Goal: Task Accomplishment & Management: Manage account settings

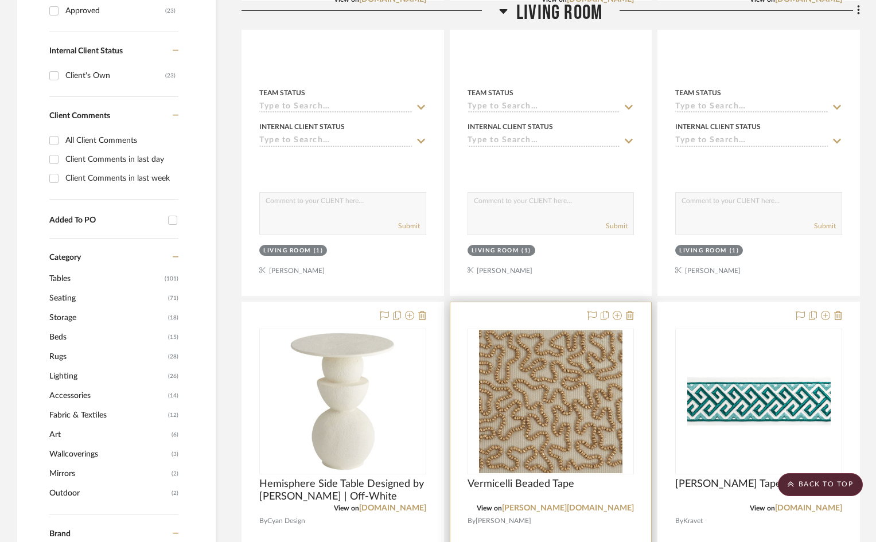
scroll to position [688, 0]
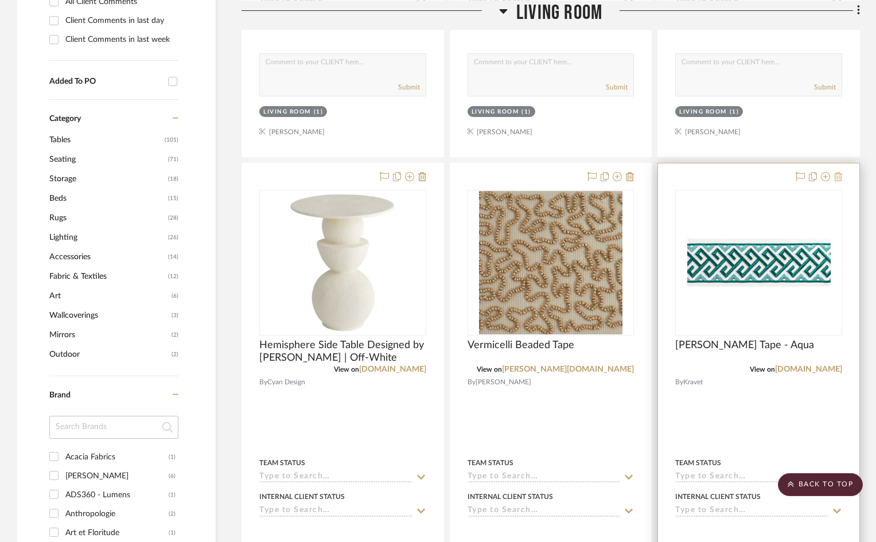
click at [839, 172] on icon at bounding box center [838, 176] width 8 height 9
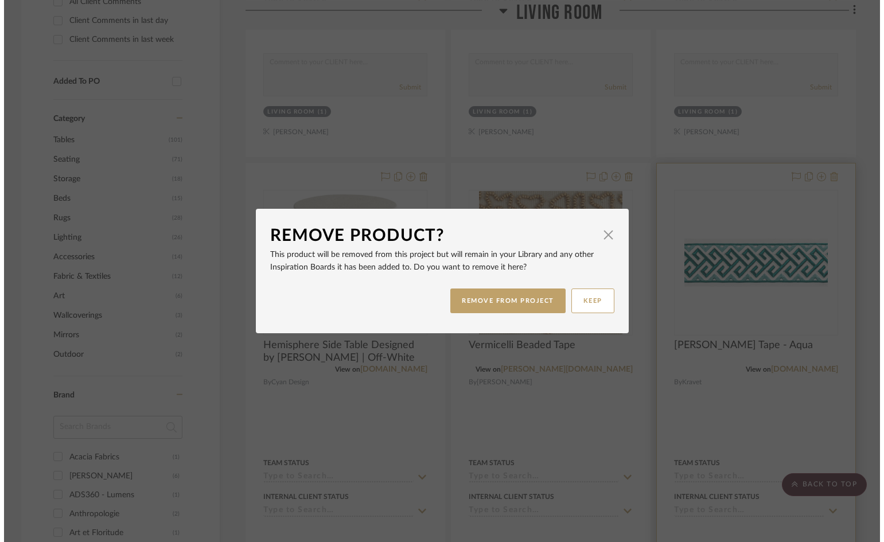
scroll to position [0, 0]
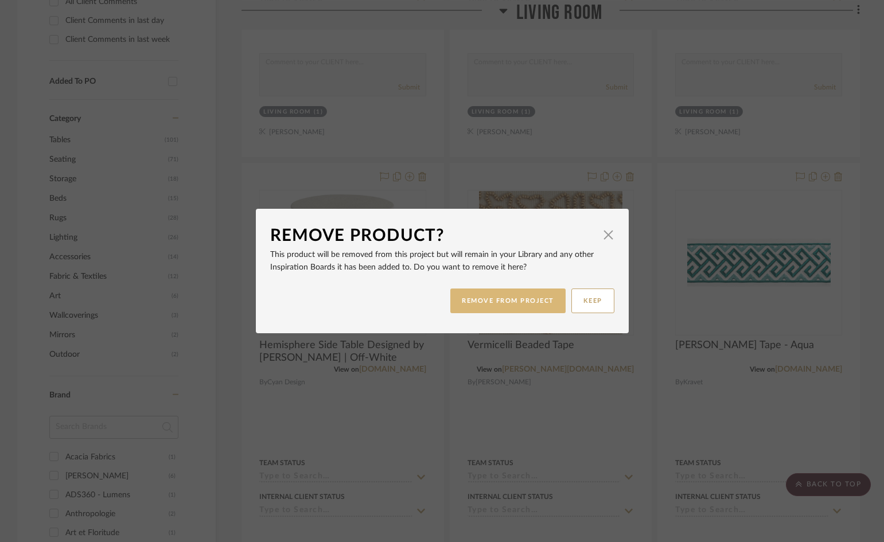
click at [496, 305] on button "REMOVE FROM PROJECT" at bounding box center [507, 301] width 115 height 25
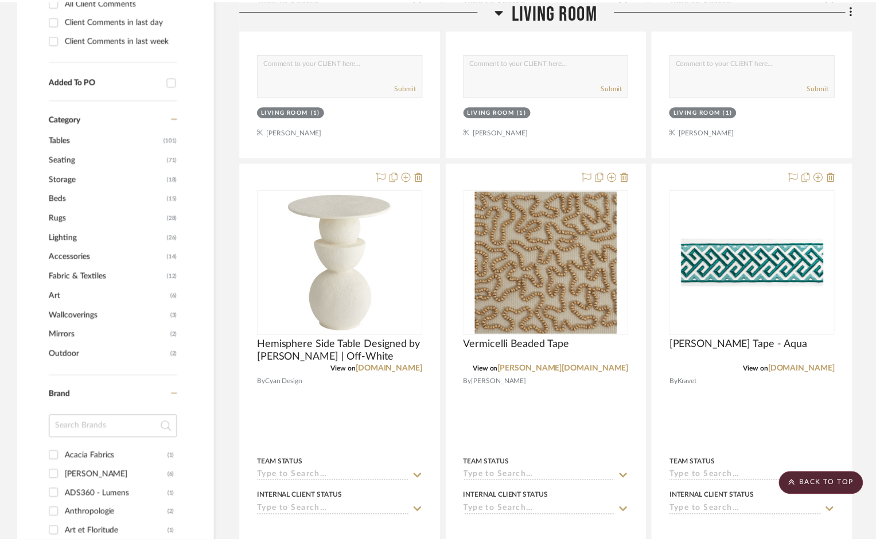
scroll to position [688, 0]
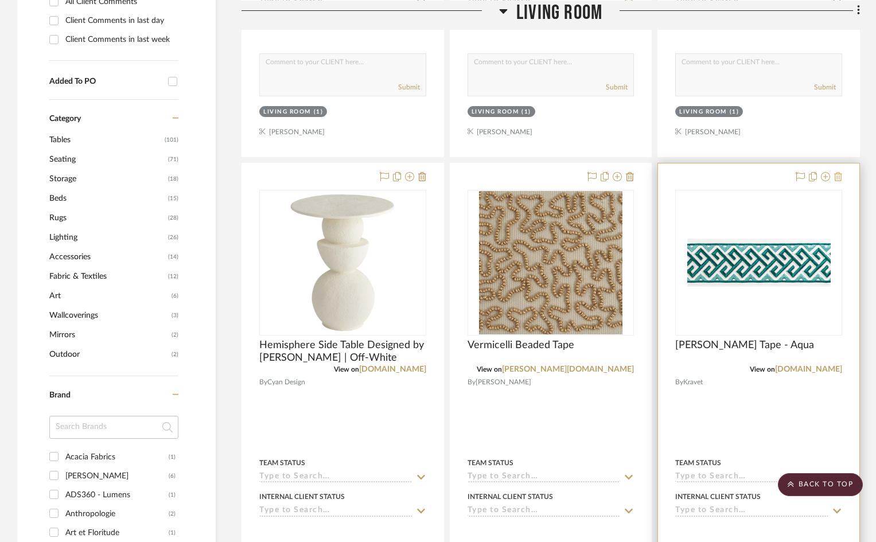
click at [840, 172] on icon at bounding box center [838, 176] width 8 height 9
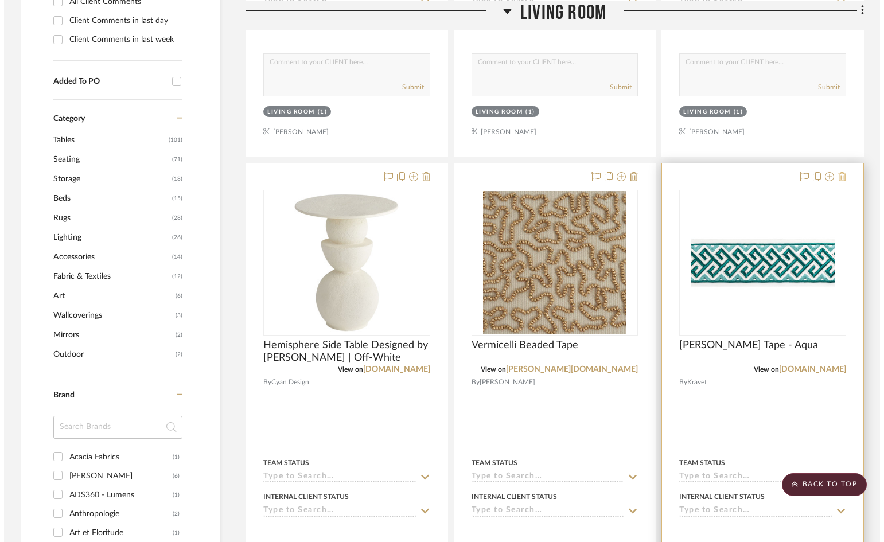
scroll to position [0, 0]
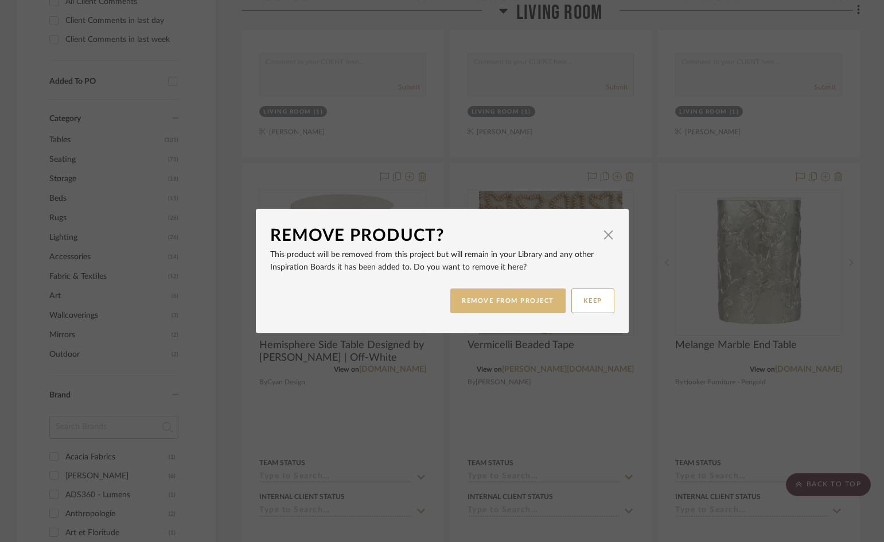
click at [508, 302] on button "REMOVE FROM PROJECT" at bounding box center [507, 301] width 115 height 25
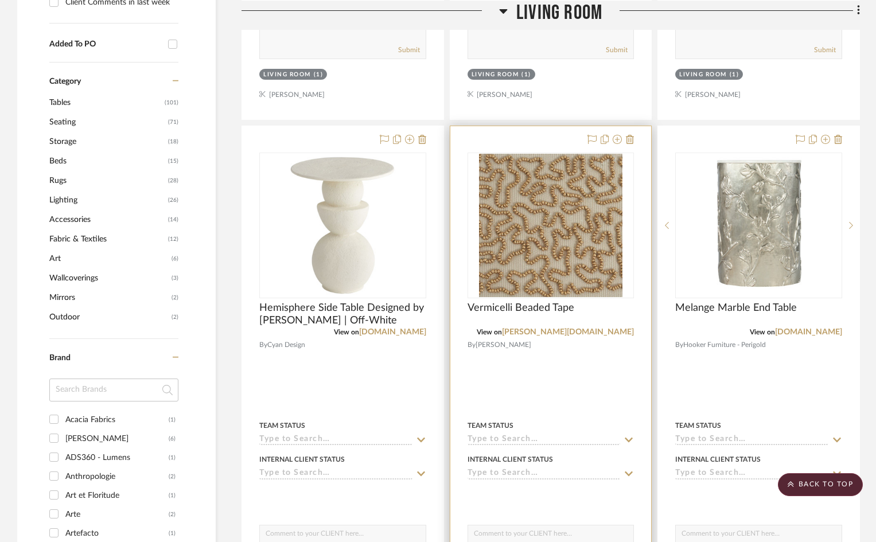
scroll to position [746, 0]
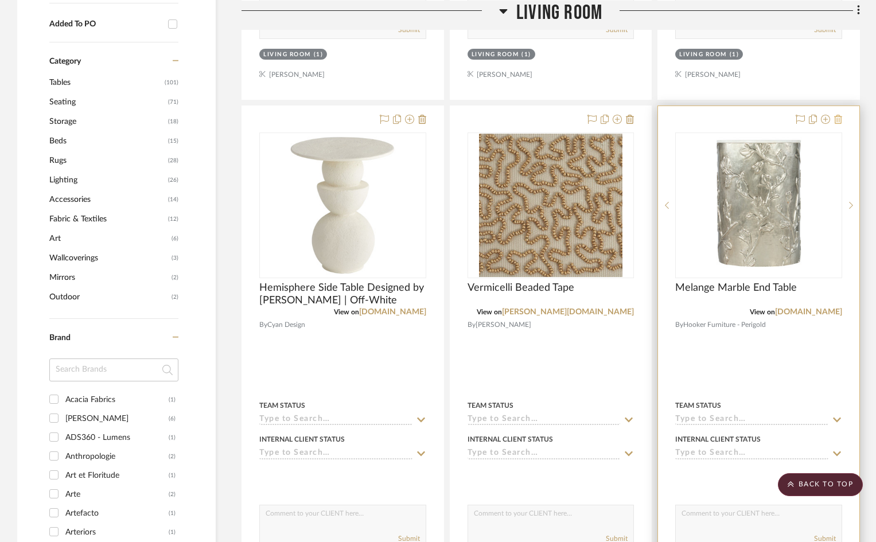
click at [839, 115] on icon at bounding box center [838, 119] width 8 height 9
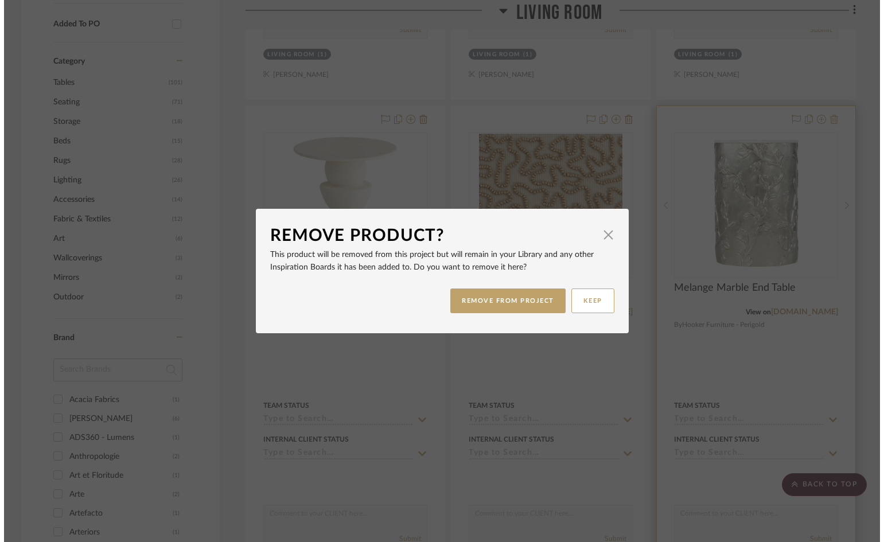
scroll to position [0, 0]
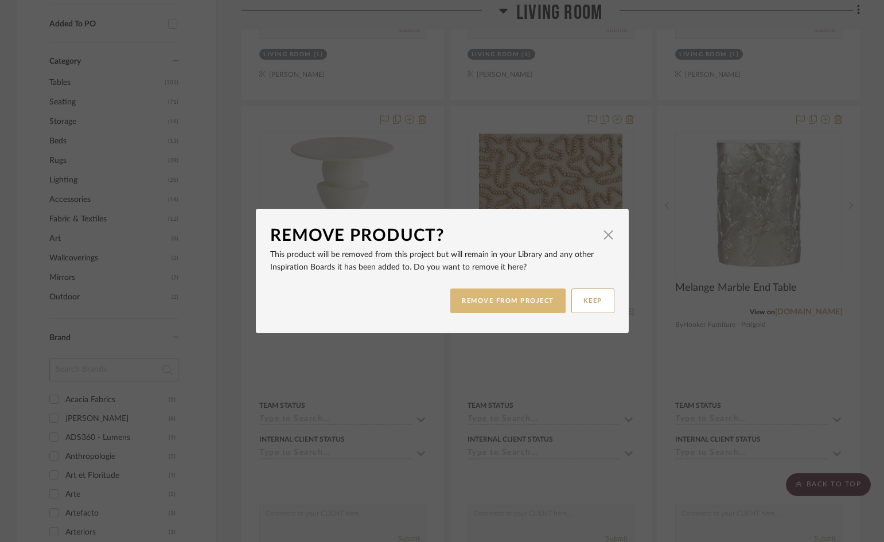
click at [489, 298] on button "REMOVE FROM PROJECT" at bounding box center [507, 301] width 115 height 25
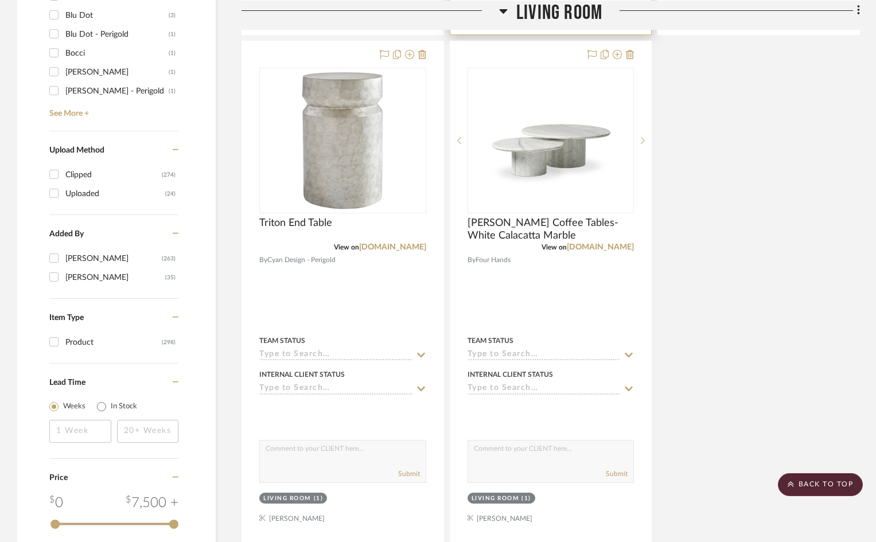
scroll to position [1549, 0]
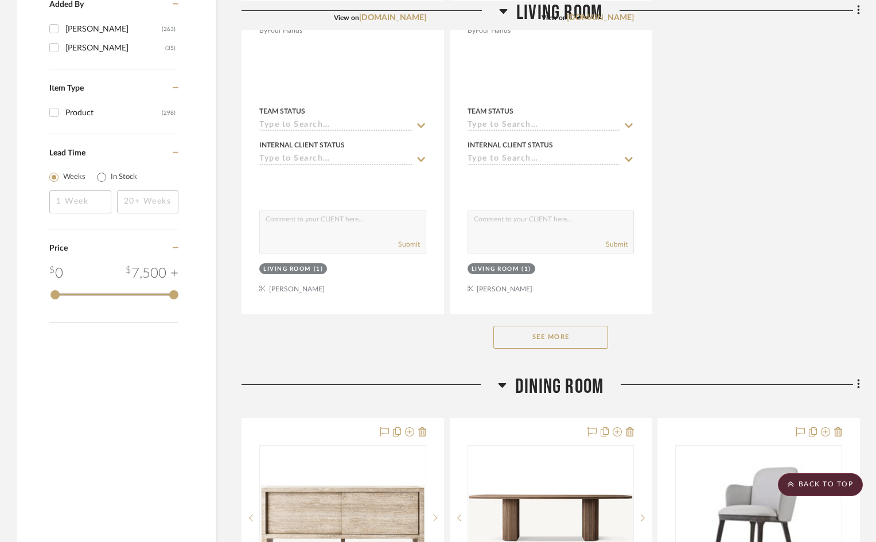
click at [570, 326] on button "See More" at bounding box center [550, 337] width 115 height 23
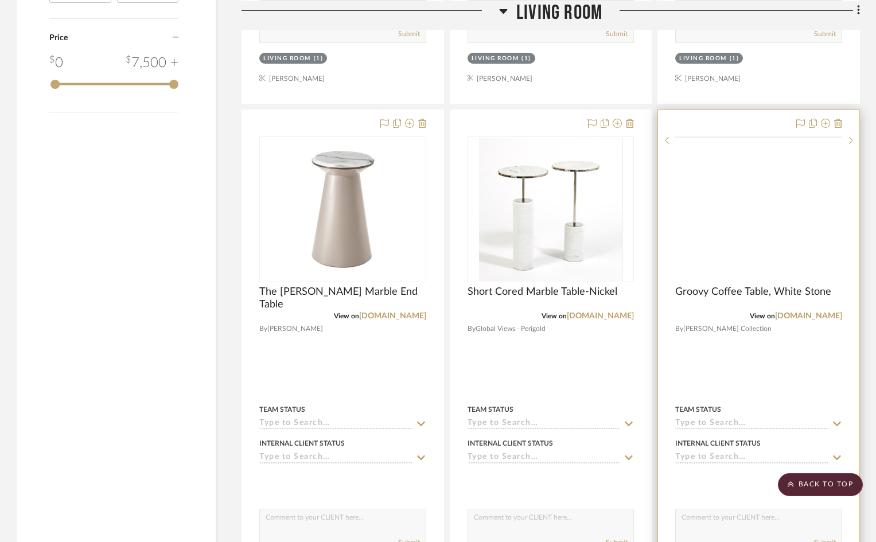
scroll to position [1606, 0]
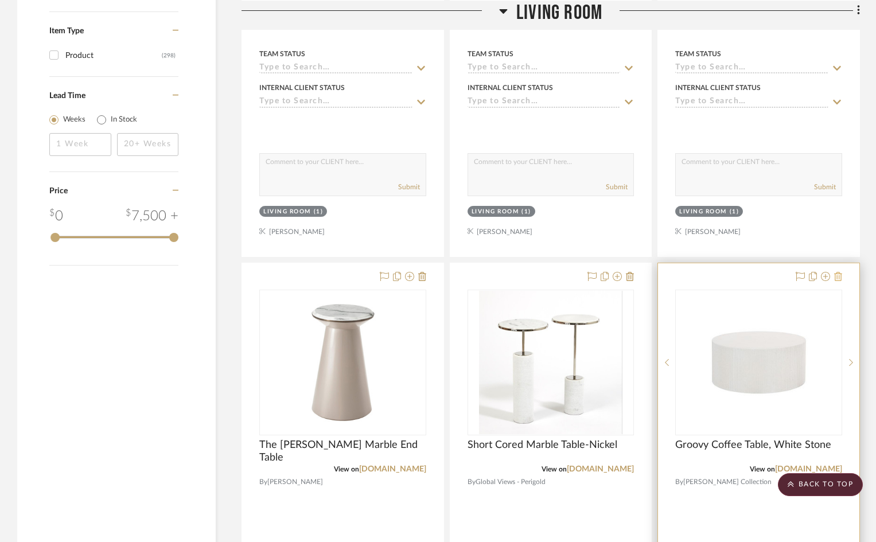
click at [839, 272] on icon at bounding box center [838, 276] width 8 height 9
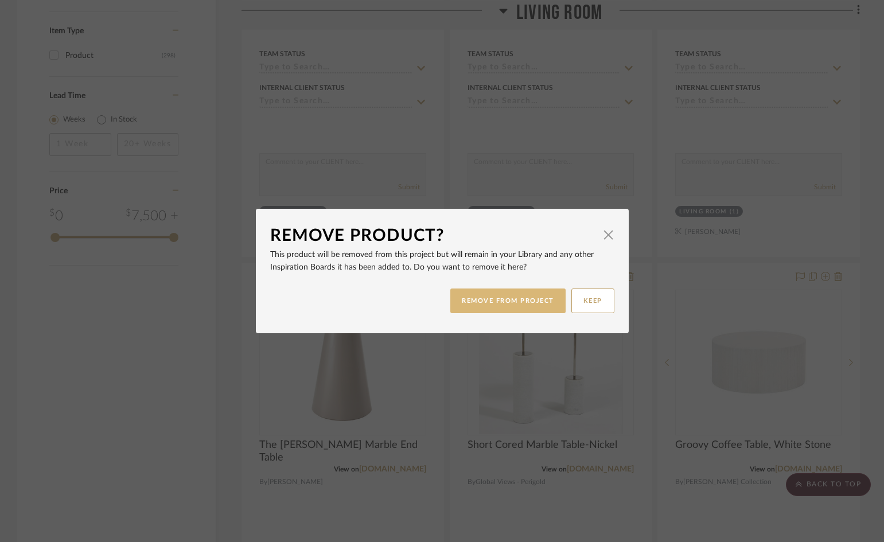
click at [538, 299] on button "REMOVE FROM PROJECT" at bounding box center [507, 301] width 115 height 25
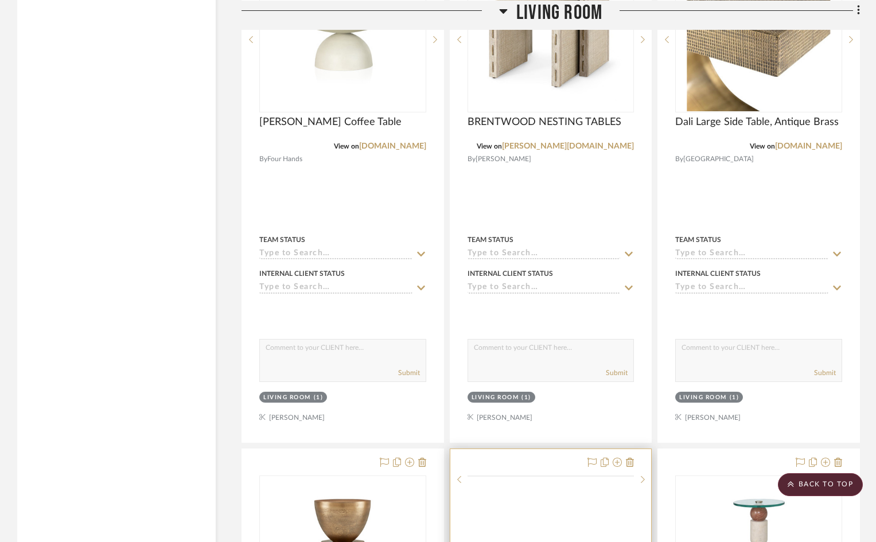
scroll to position [2524, 0]
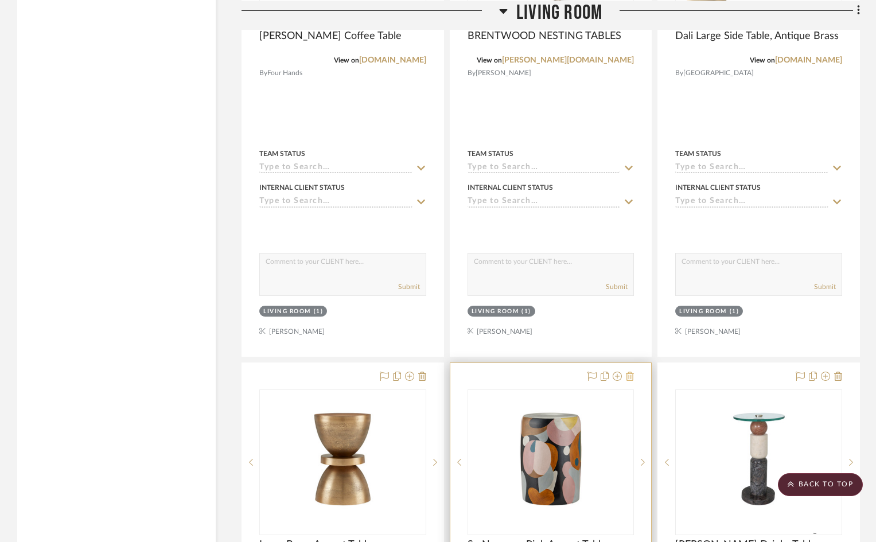
click at [633, 372] on icon at bounding box center [630, 376] width 8 height 9
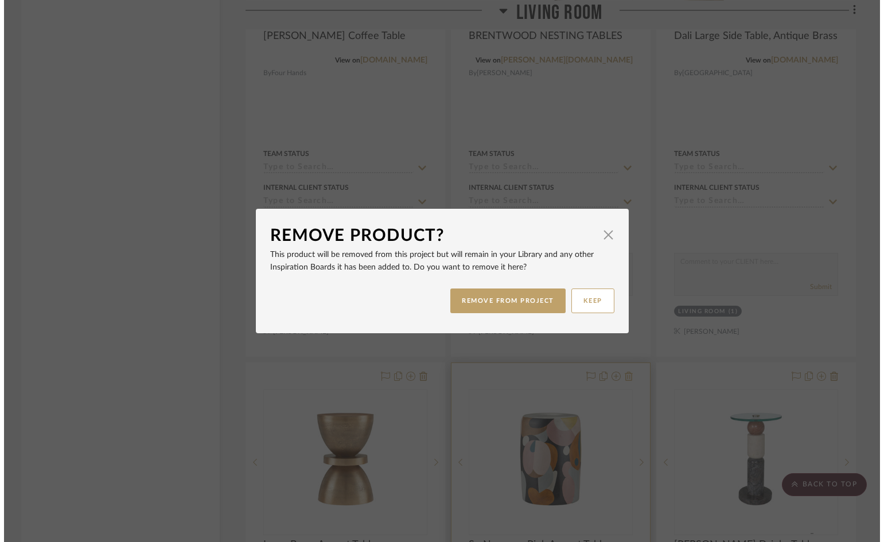
scroll to position [0, 0]
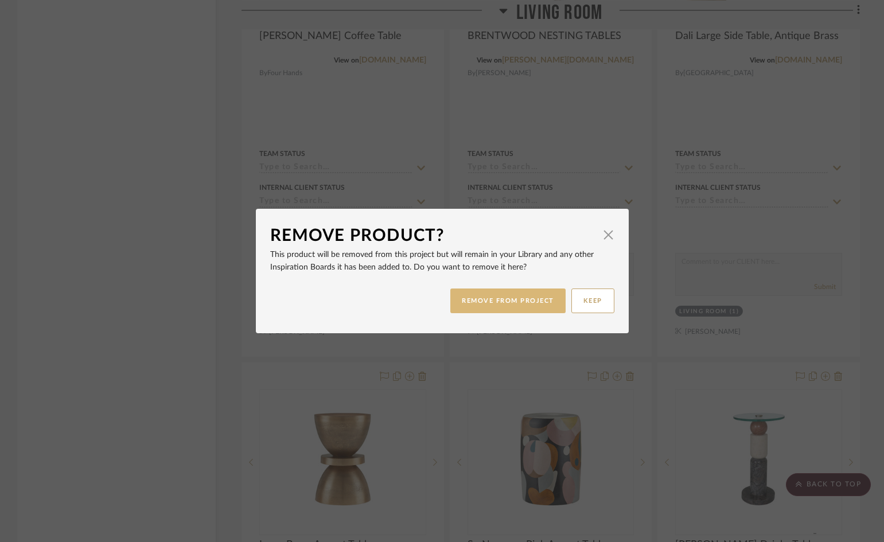
click at [548, 294] on button "REMOVE FROM PROJECT" at bounding box center [507, 301] width 115 height 25
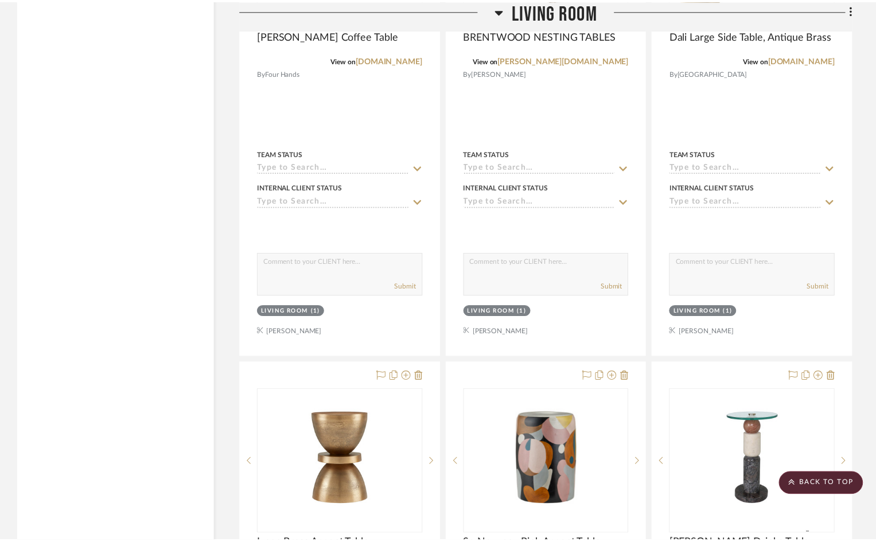
scroll to position [2524, 0]
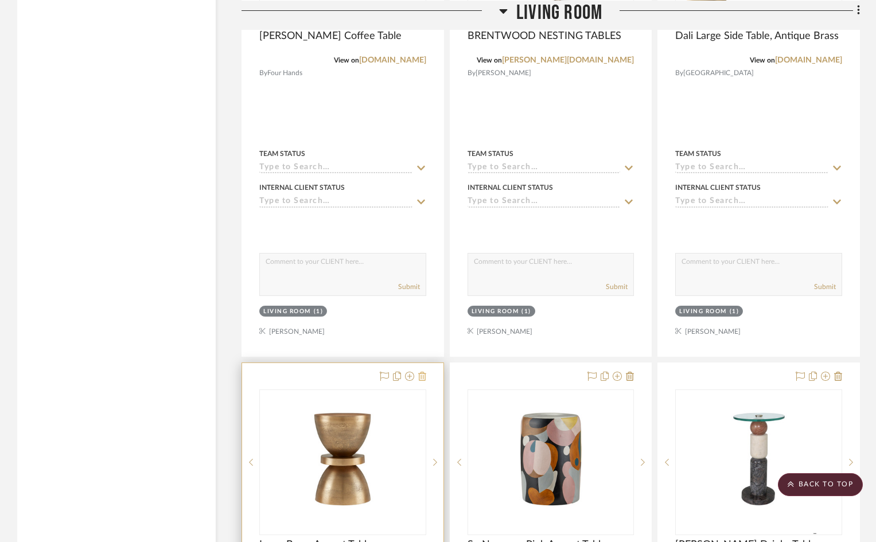
click at [422, 372] on icon at bounding box center [422, 376] width 8 height 9
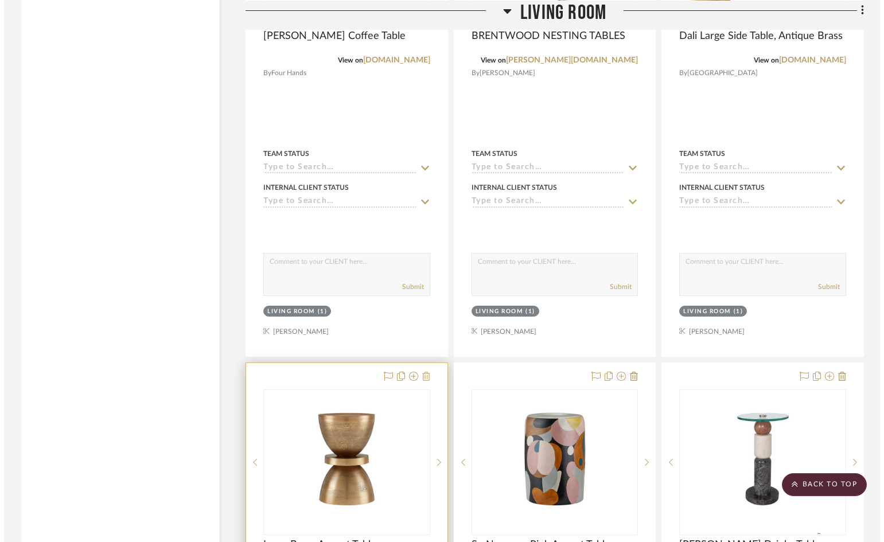
scroll to position [0, 0]
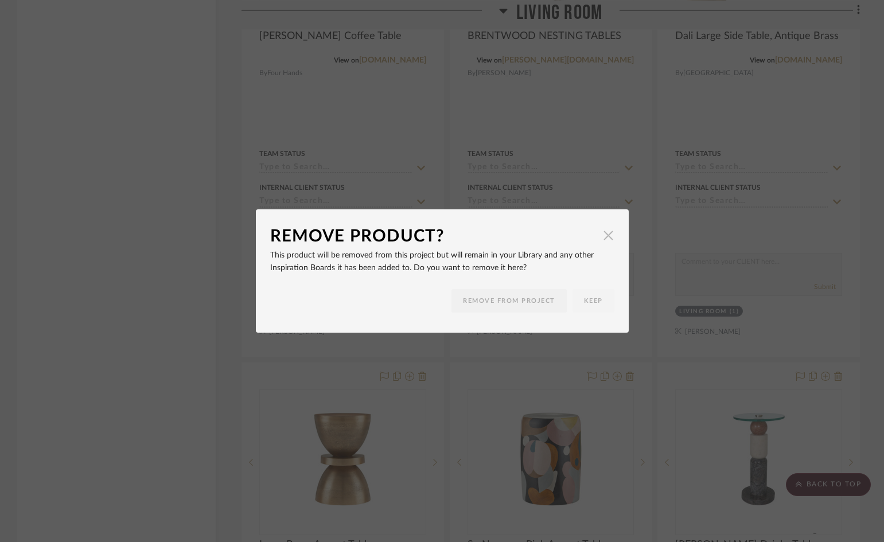
click at [605, 237] on span "button" at bounding box center [608, 235] width 23 height 23
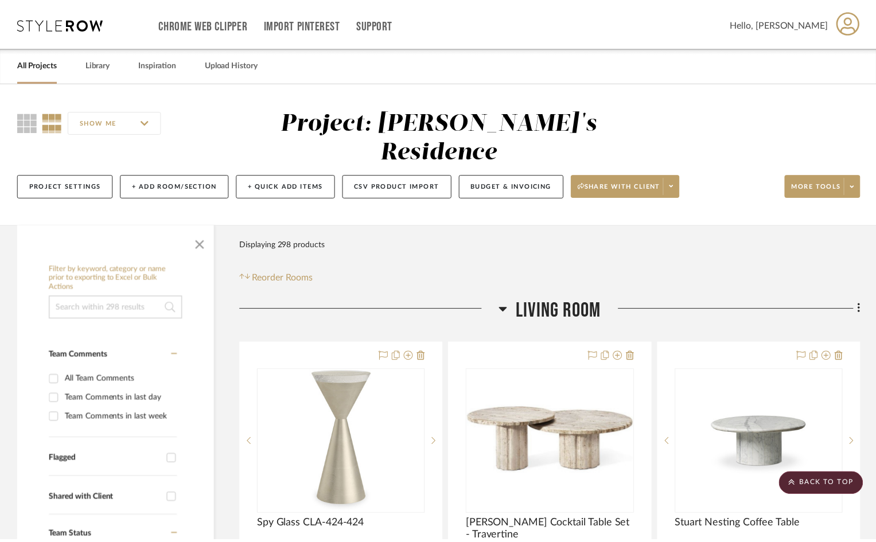
scroll to position [2524, 0]
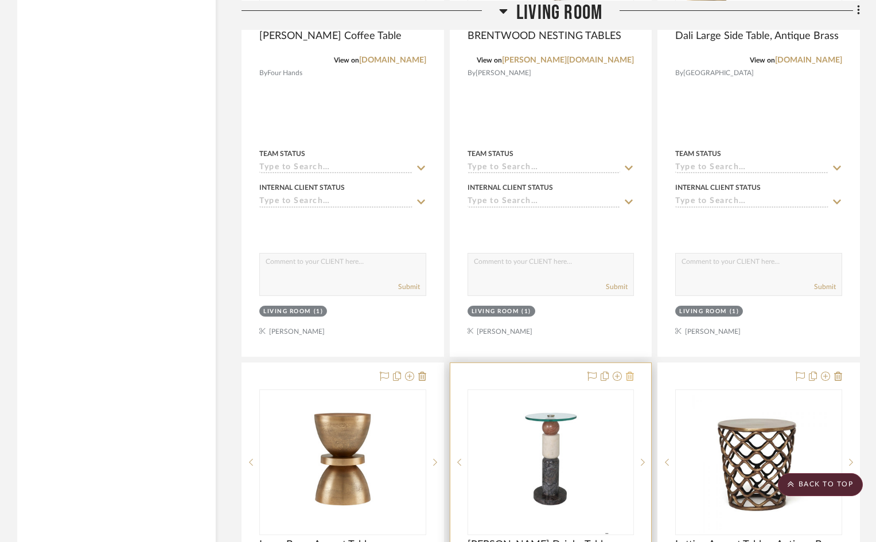
click at [633, 372] on icon at bounding box center [630, 376] width 8 height 9
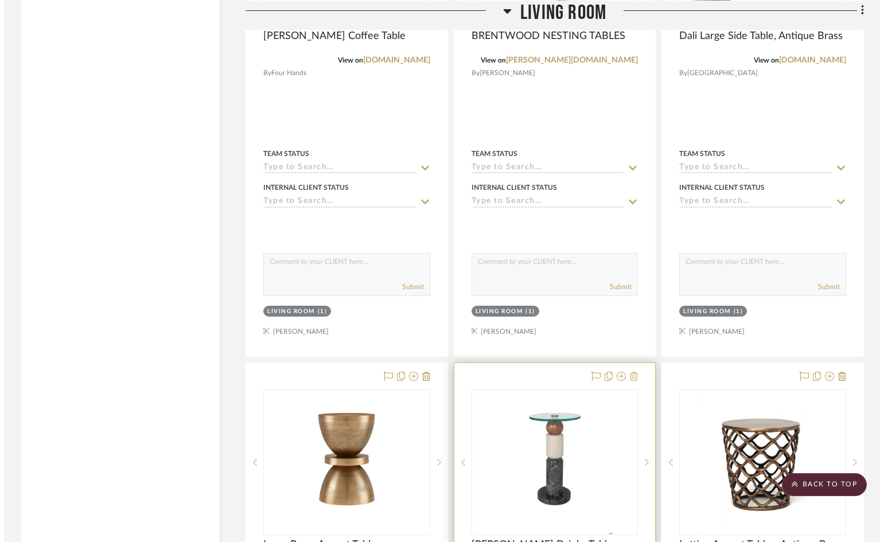
scroll to position [0, 0]
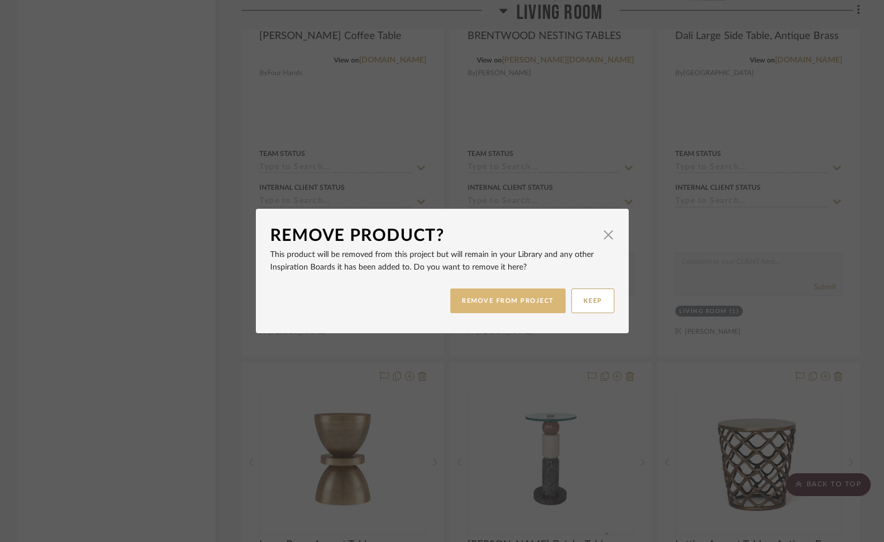
click at [523, 301] on button "REMOVE FROM PROJECT" at bounding box center [507, 301] width 115 height 25
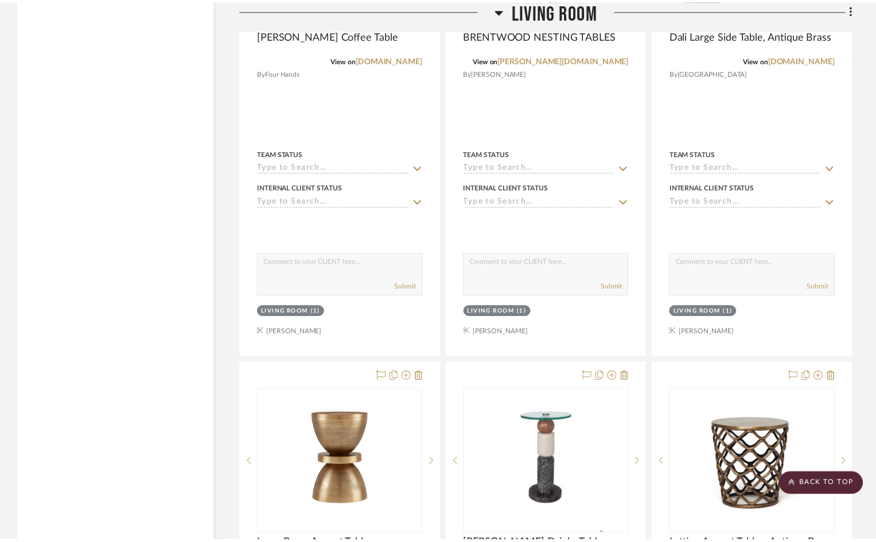
scroll to position [2524, 0]
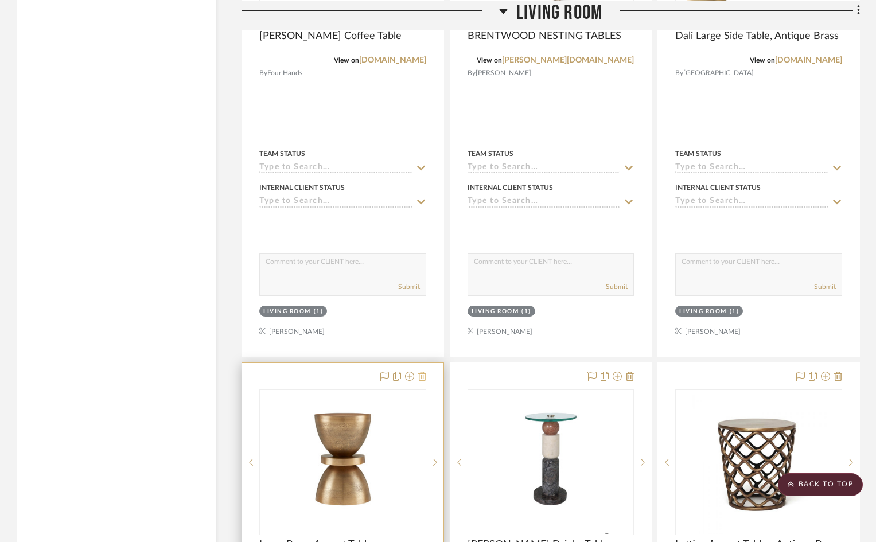
click at [424, 372] on icon at bounding box center [422, 376] width 8 height 9
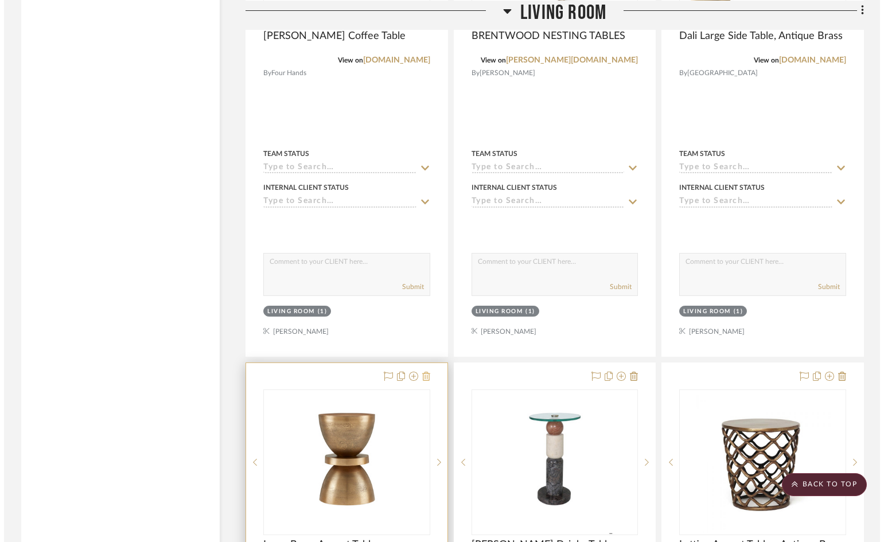
scroll to position [0, 0]
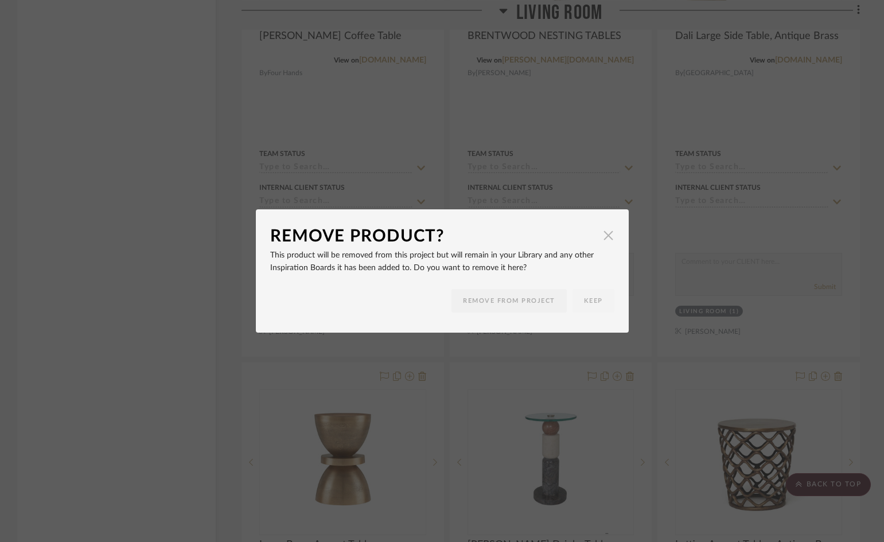
click at [601, 234] on span "button" at bounding box center [608, 235] width 23 height 23
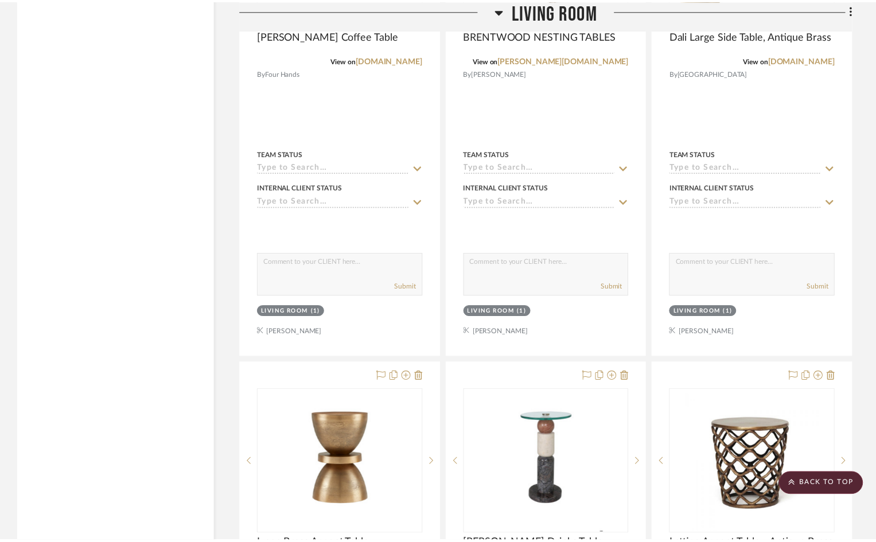
scroll to position [2524, 0]
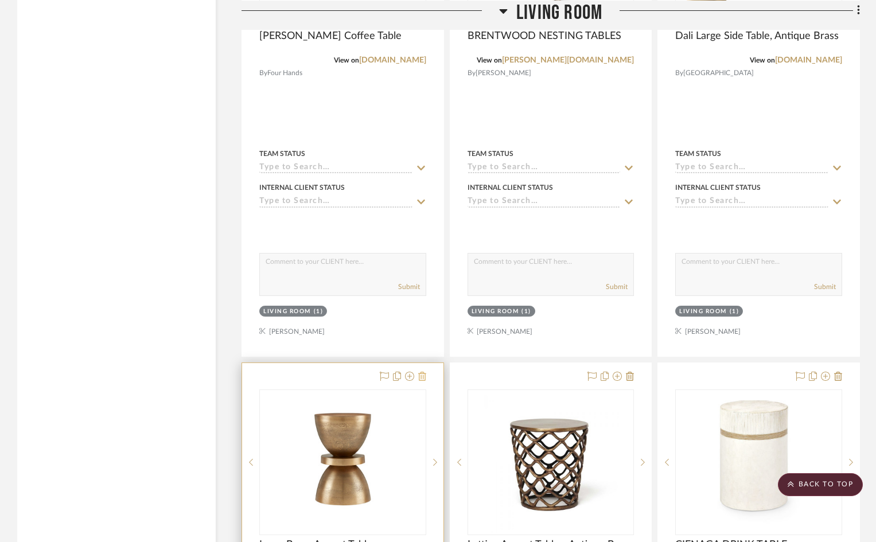
click at [424, 372] on icon at bounding box center [422, 376] width 8 height 9
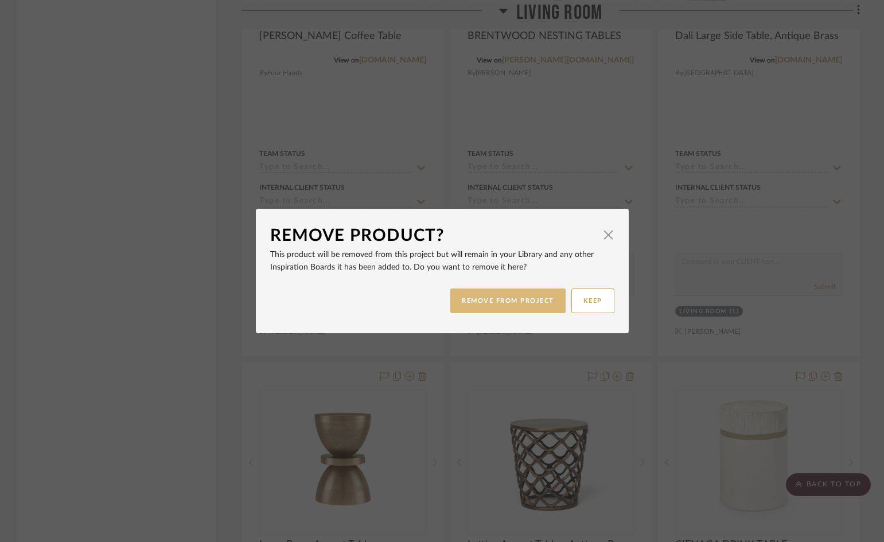
click at [509, 301] on button "REMOVE FROM PROJECT" at bounding box center [507, 301] width 115 height 25
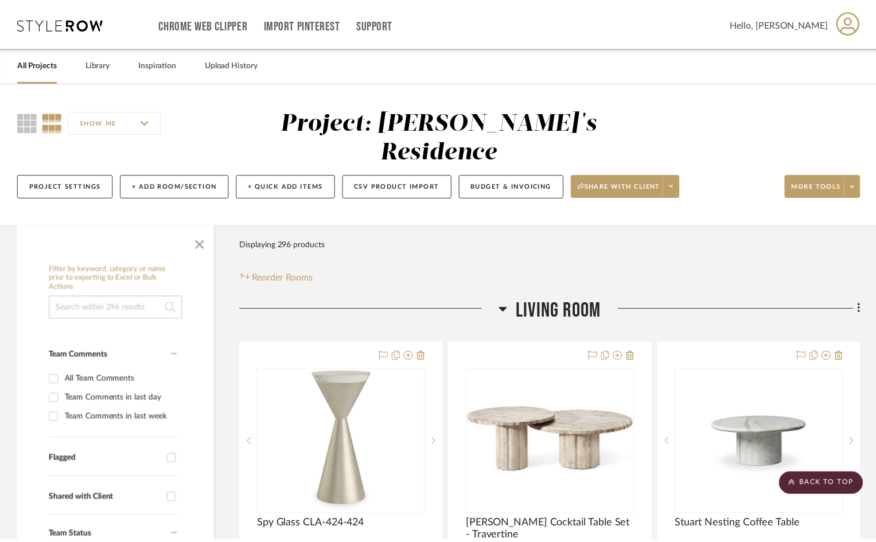
scroll to position [2524, 0]
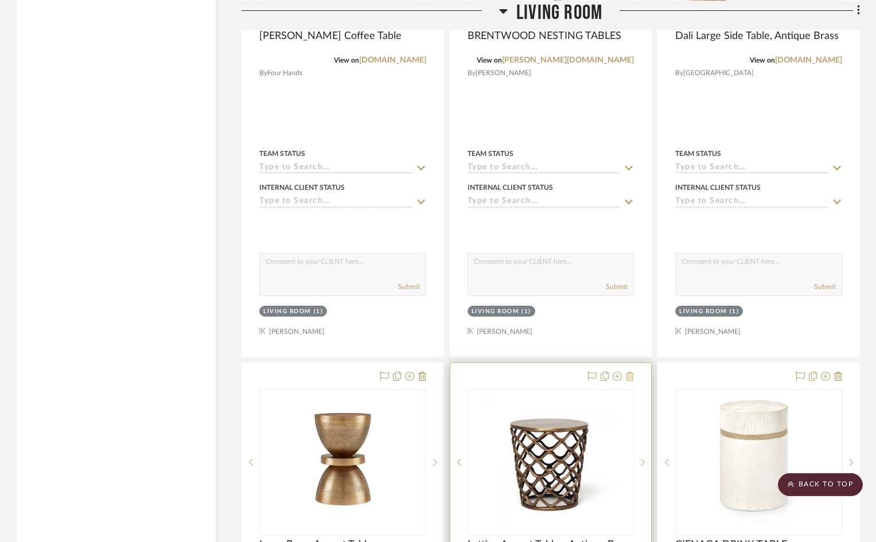
click at [630, 372] on icon at bounding box center [630, 376] width 8 height 9
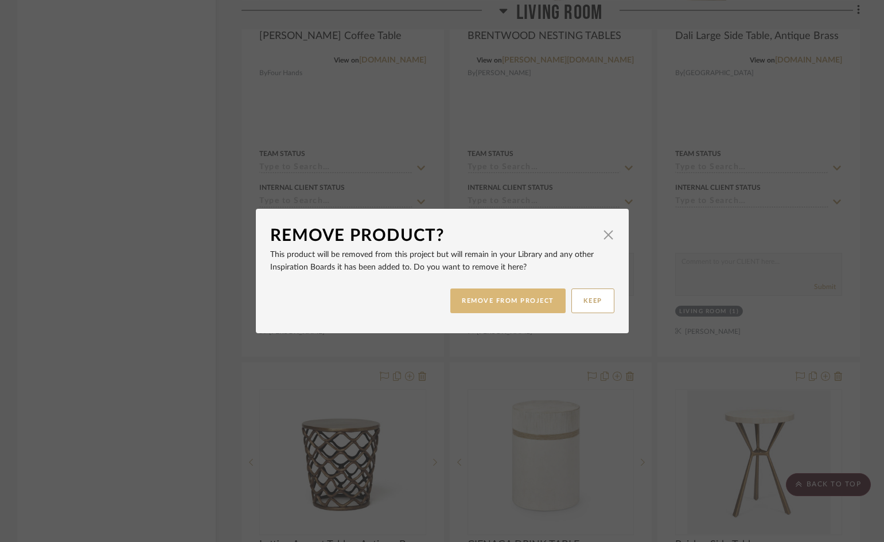
click at [533, 305] on button "REMOVE FROM PROJECT" at bounding box center [507, 301] width 115 height 25
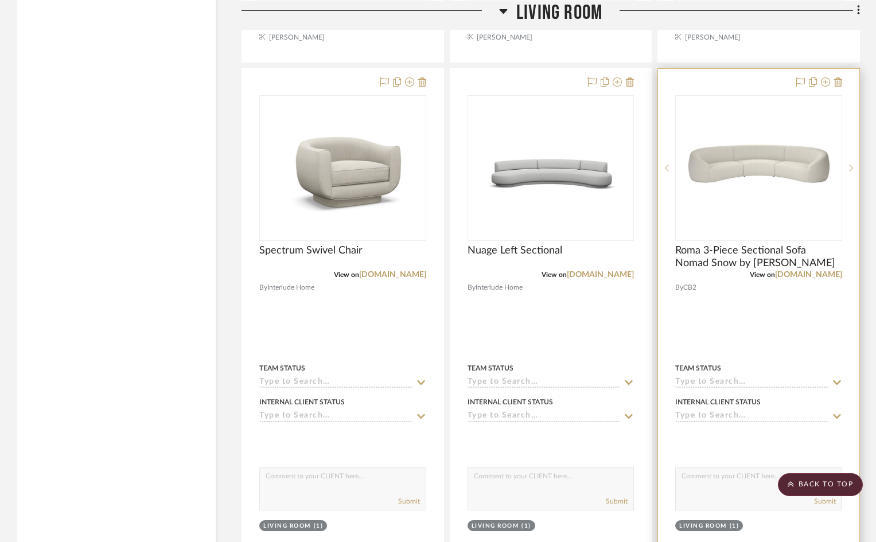
scroll to position [3613, 0]
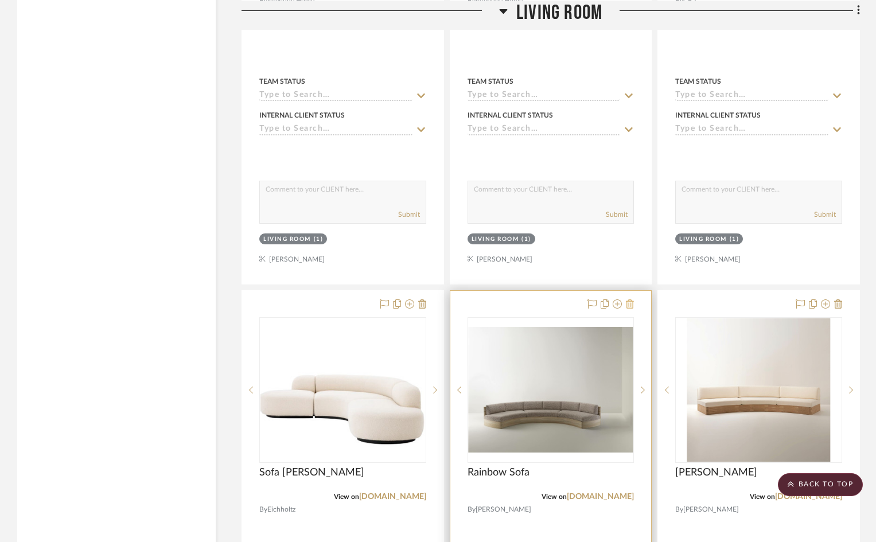
click at [632, 299] on icon at bounding box center [630, 303] width 8 height 9
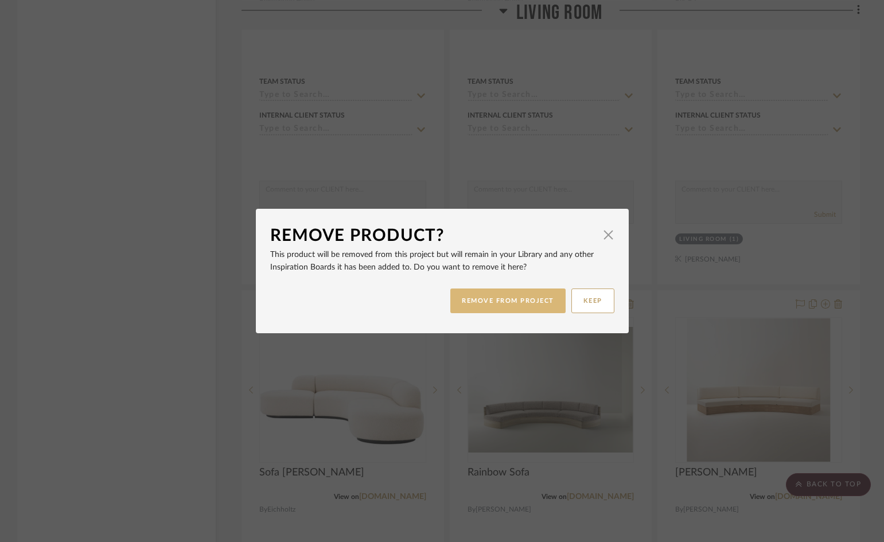
click at [496, 301] on button "REMOVE FROM PROJECT" at bounding box center [507, 301] width 115 height 25
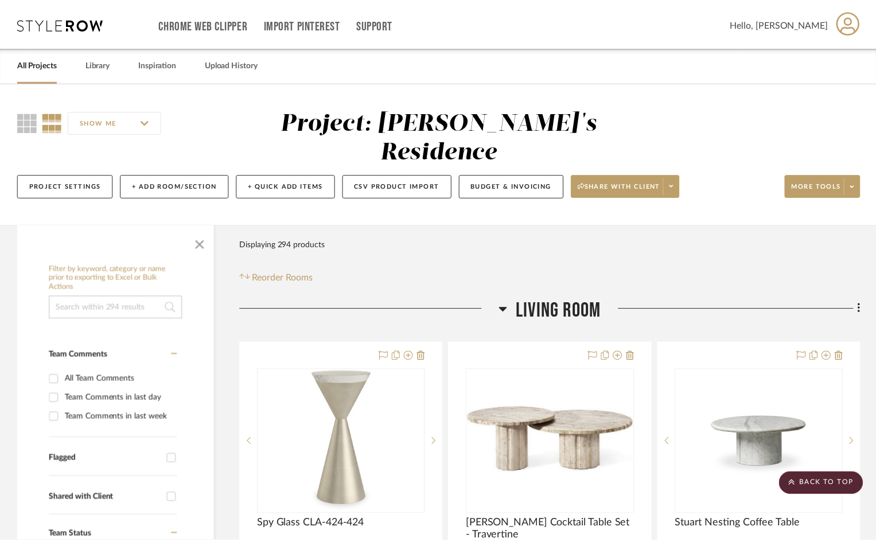
scroll to position [3613, 0]
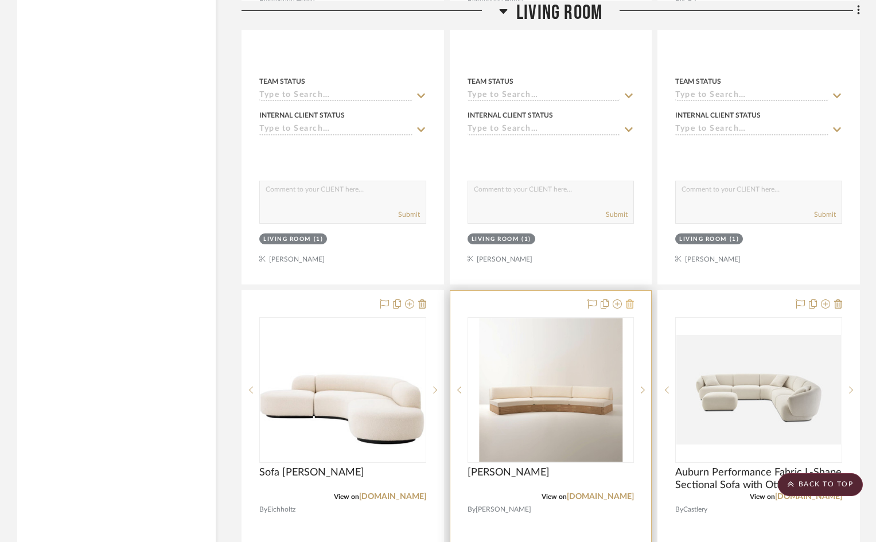
click at [631, 299] on icon at bounding box center [630, 303] width 8 height 9
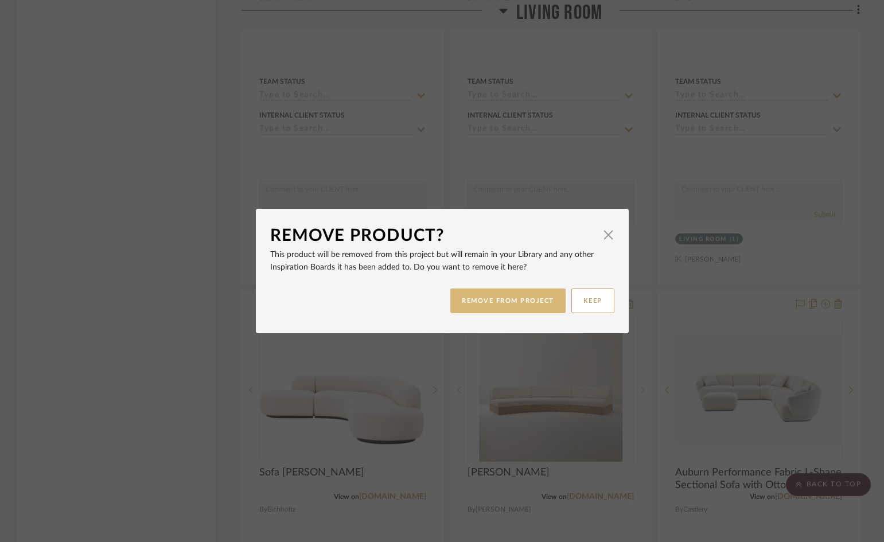
click at [544, 300] on button "REMOVE FROM PROJECT" at bounding box center [507, 301] width 115 height 25
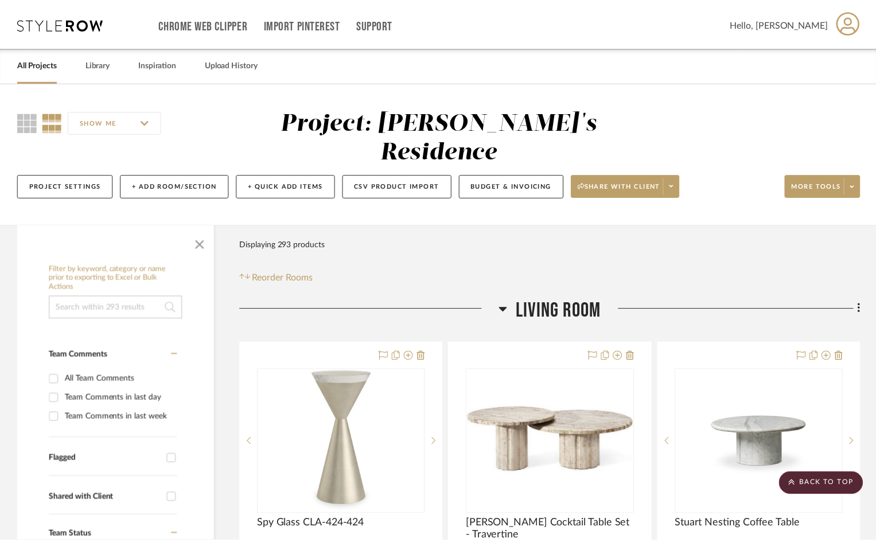
scroll to position [3613, 0]
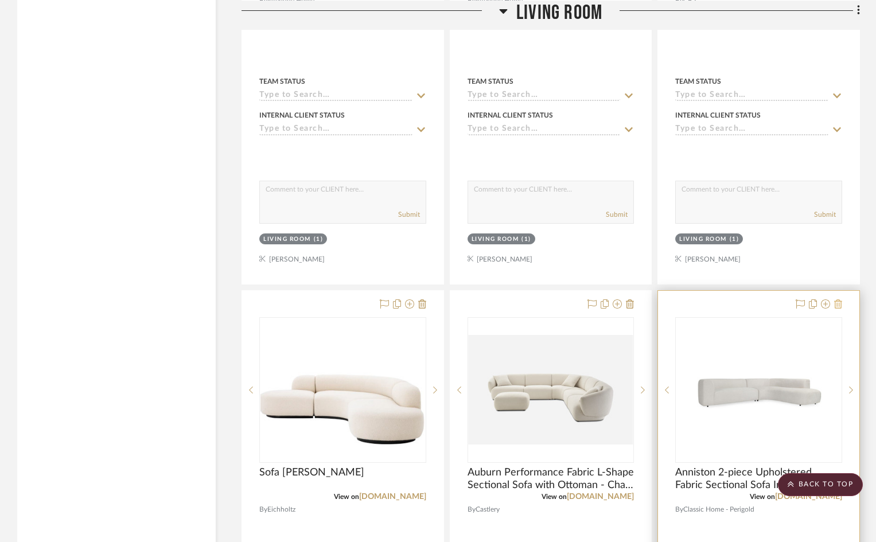
click at [838, 299] on icon at bounding box center [838, 303] width 8 height 9
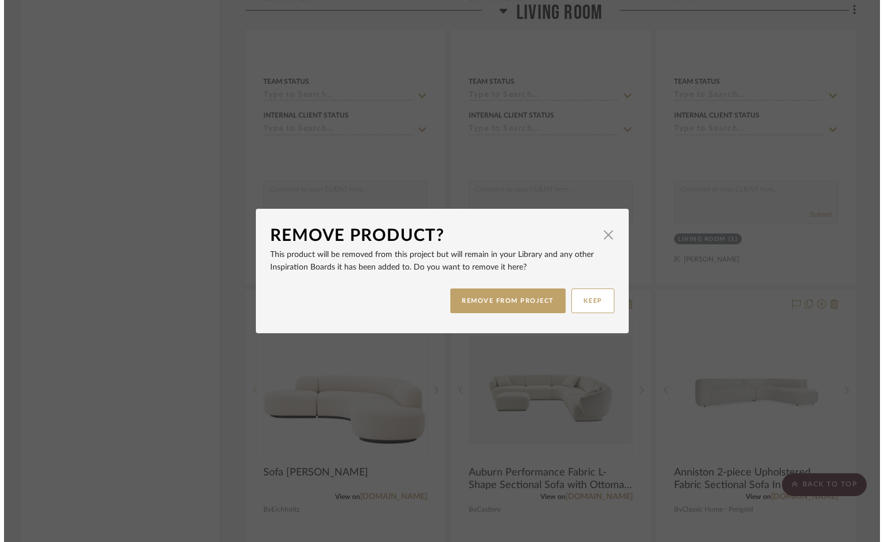
scroll to position [0, 0]
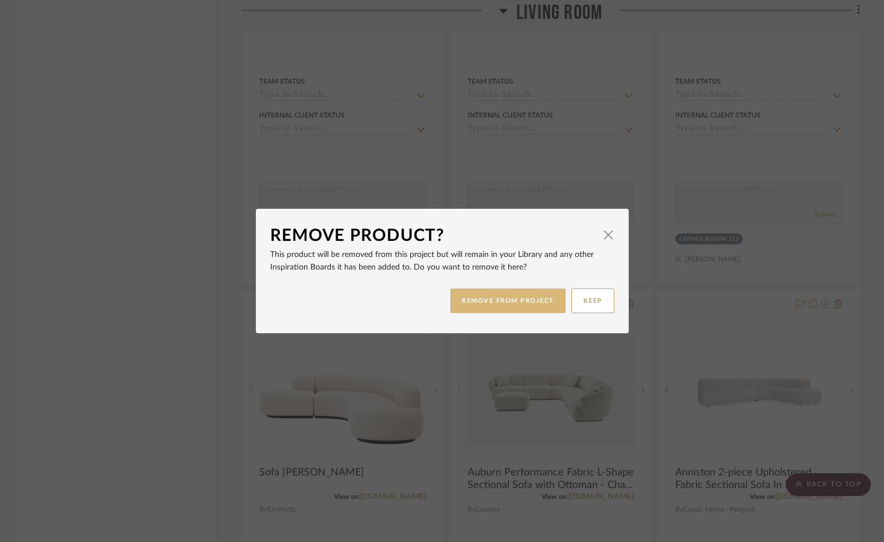
click at [541, 301] on button "REMOVE FROM PROJECT" at bounding box center [507, 301] width 115 height 25
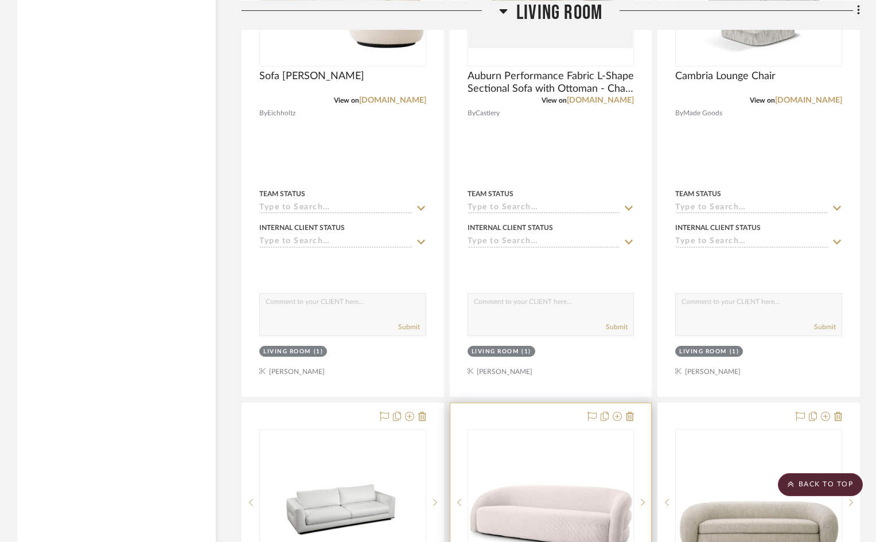
scroll to position [4130, 0]
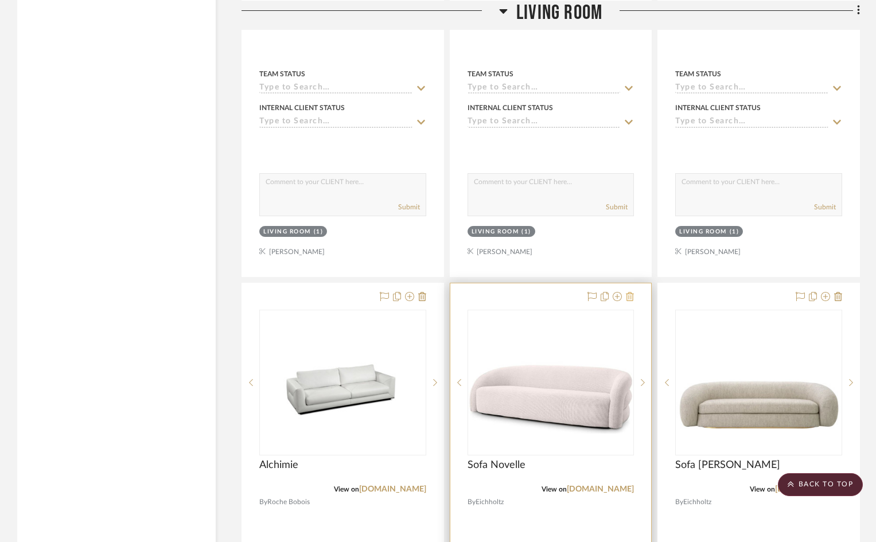
click at [627, 292] on icon at bounding box center [630, 296] width 8 height 9
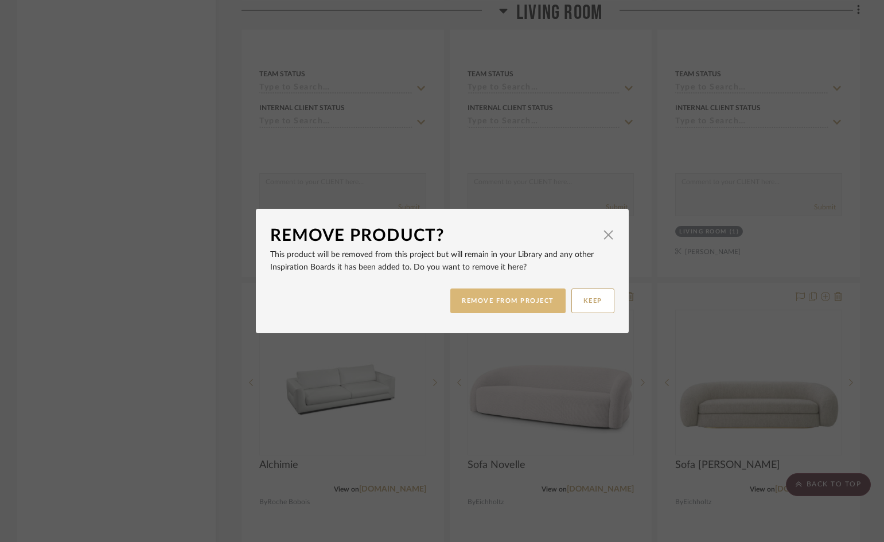
click at [519, 302] on button "REMOVE FROM PROJECT" at bounding box center [507, 301] width 115 height 25
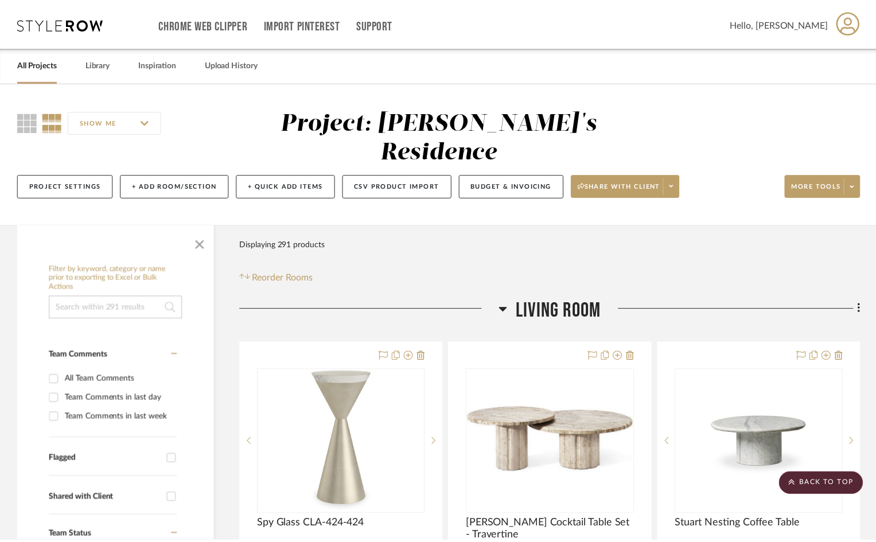
scroll to position [4130, 0]
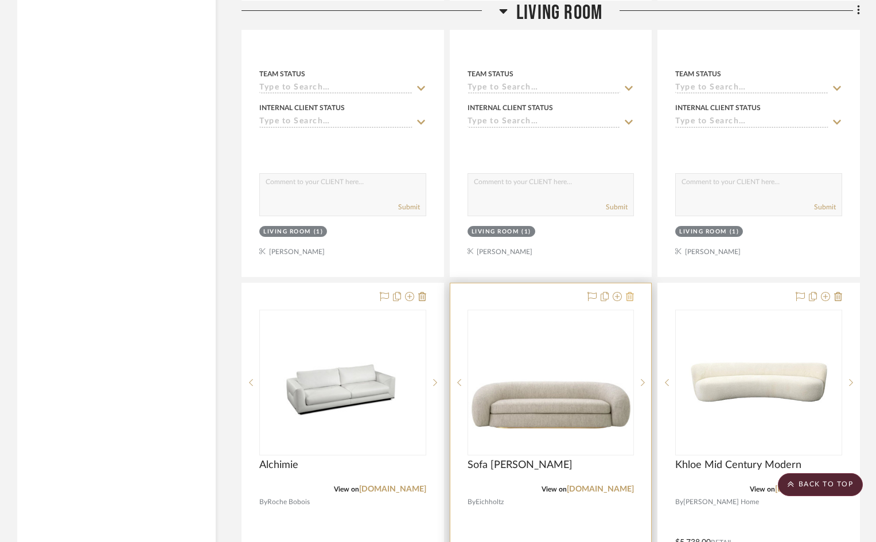
click at [630, 292] on icon at bounding box center [630, 296] width 8 height 9
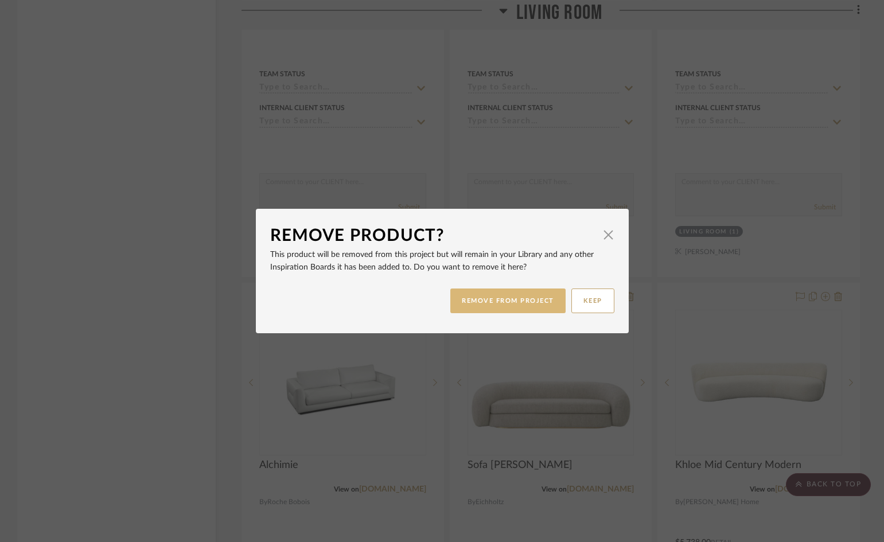
click at [520, 294] on button "REMOVE FROM PROJECT" at bounding box center [507, 301] width 115 height 25
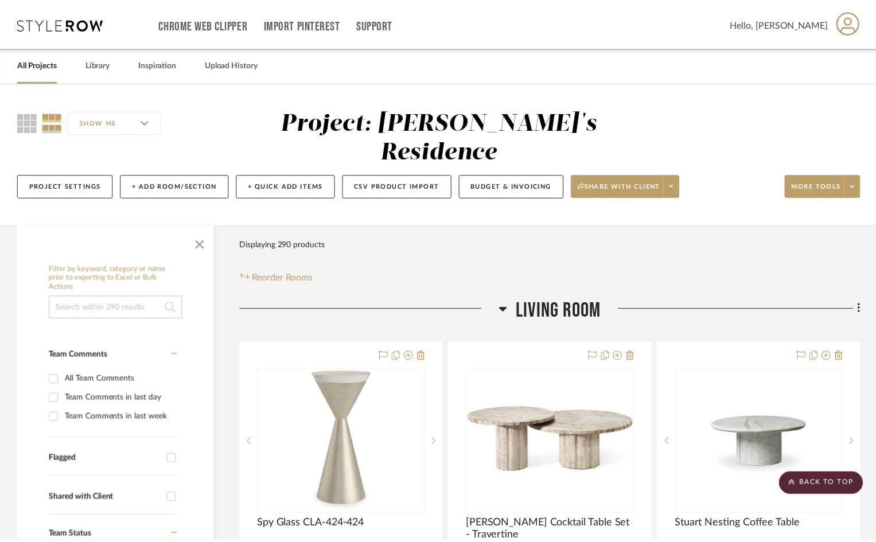
scroll to position [4130, 0]
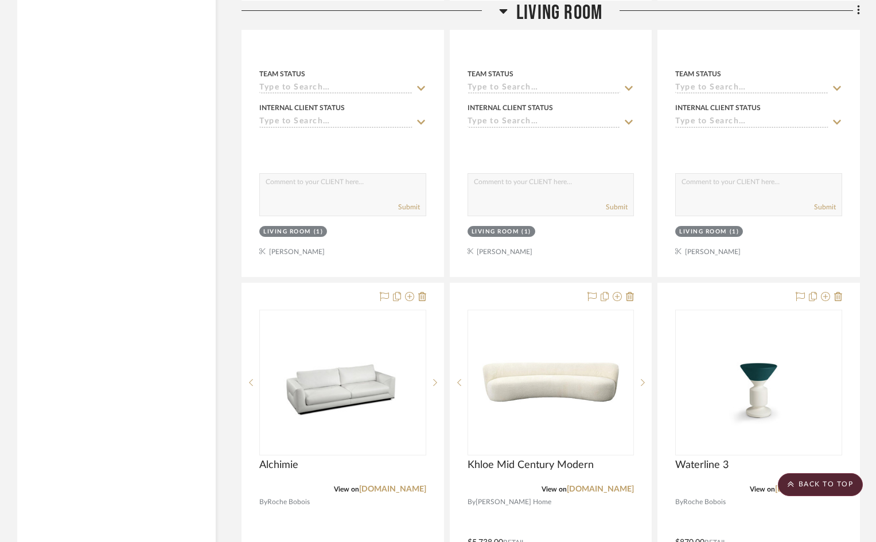
click at [629, 292] on icon at bounding box center [630, 296] width 8 height 9
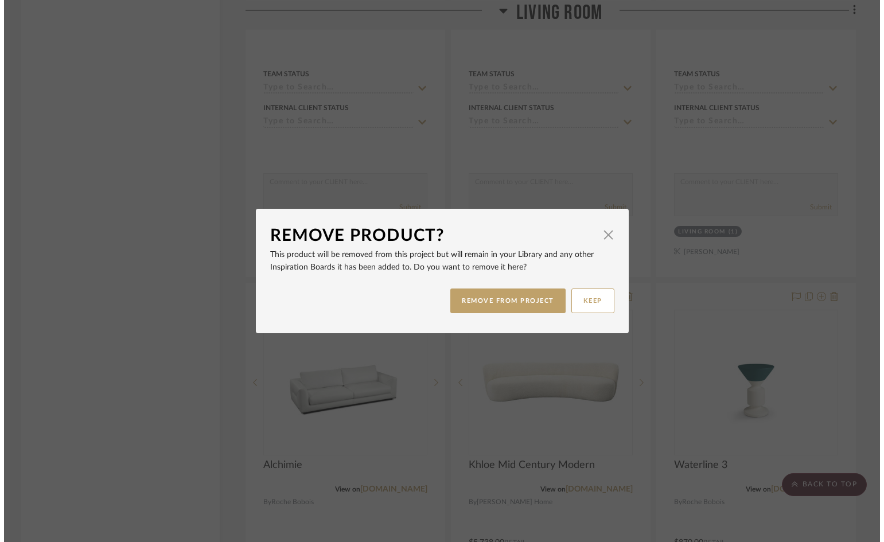
scroll to position [0, 0]
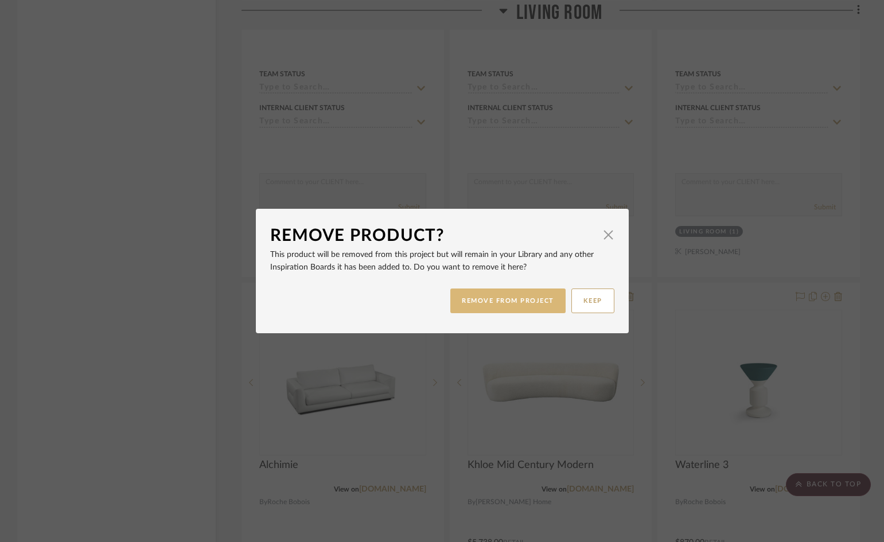
click at [504, 305] on button "REMOVE FROM PROJECT" at bounding box center [507, 301] width 115 height 25
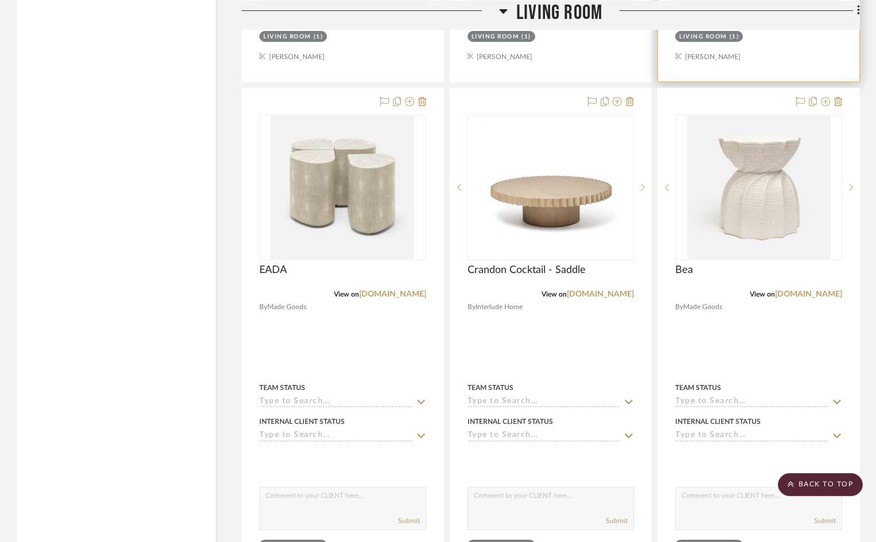
scroll to position [7399, 0]
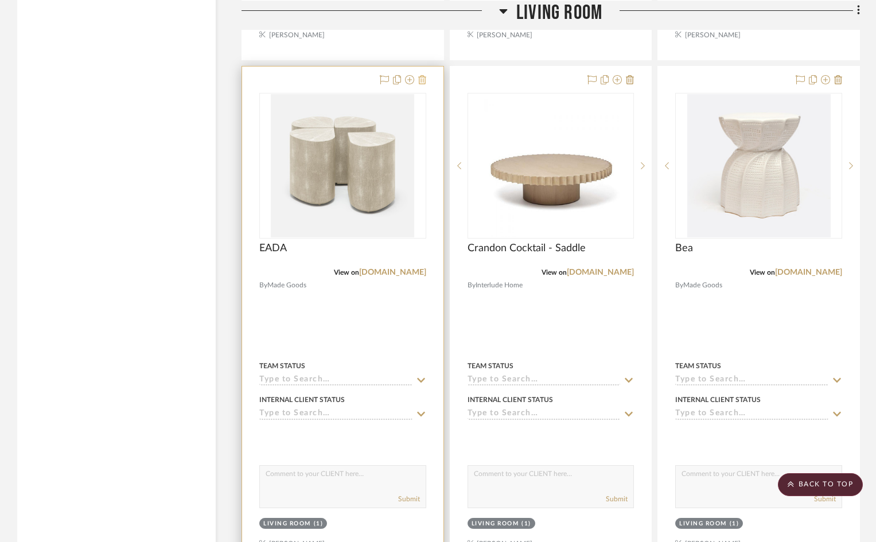
click at [426, 75] on icon at bounding box center [422, 79] width 8 height 9
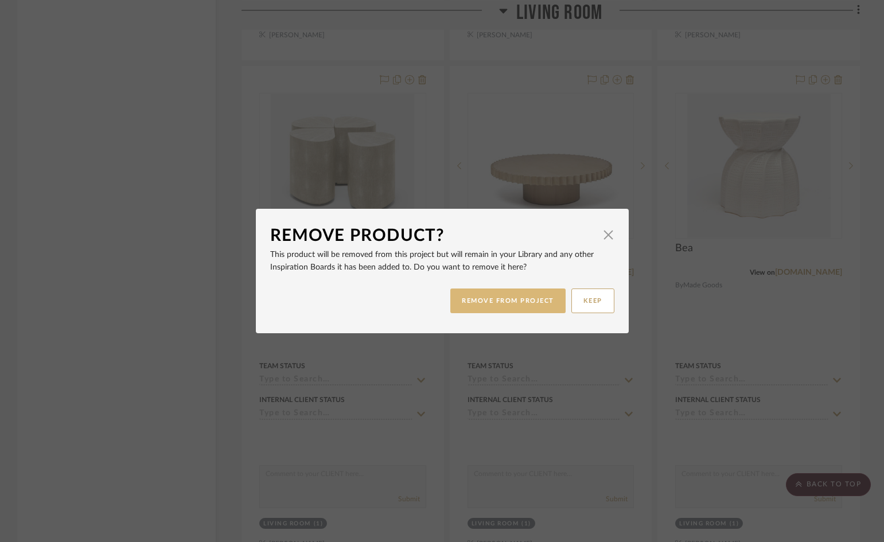
click at [509, 299] on button "REMOVE FROM PROJECT" at bounding box center [507, 301] width 115 height 25
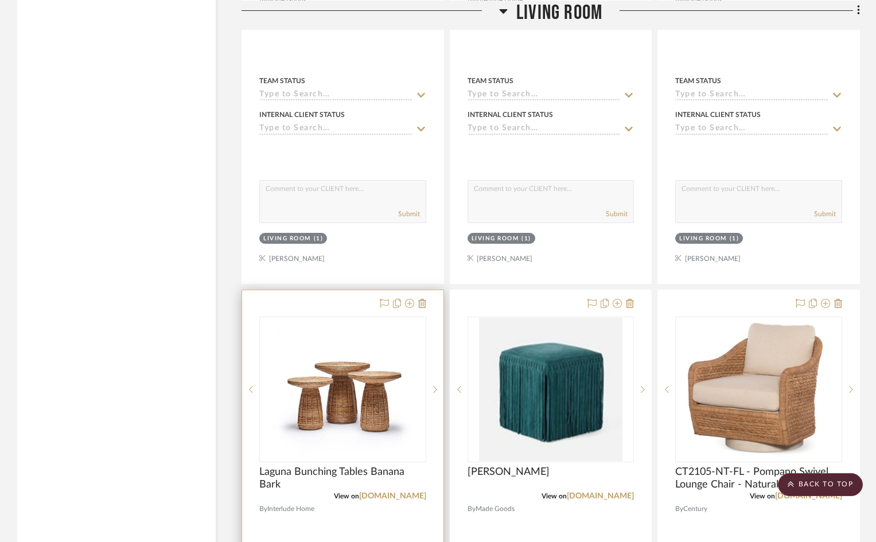
scroll to position [7801, 0]
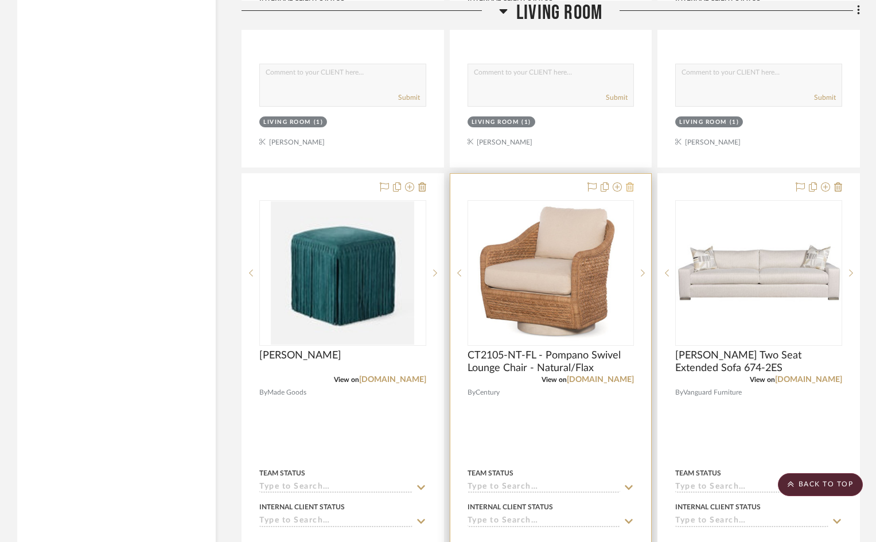
click at [630, 182] on icon at bounding box center [630, 186] width 8 height 9
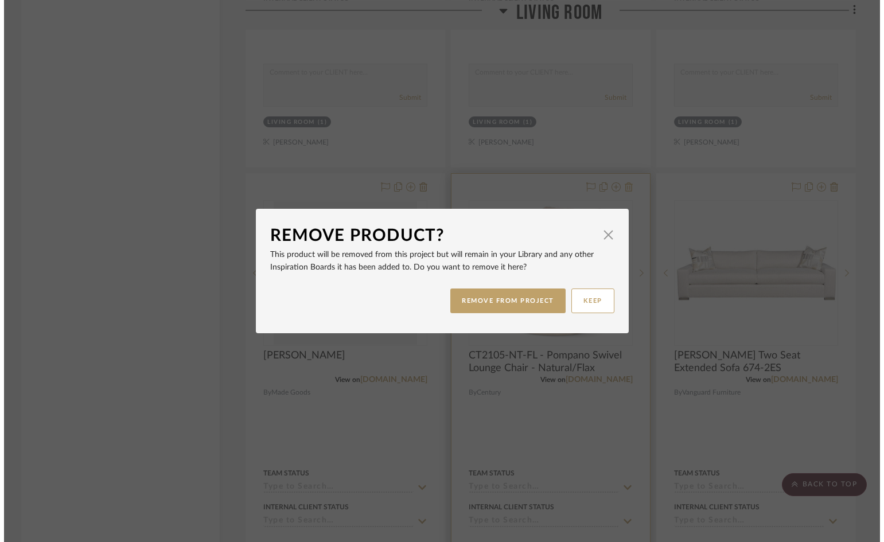
scroll to position [0, 0]
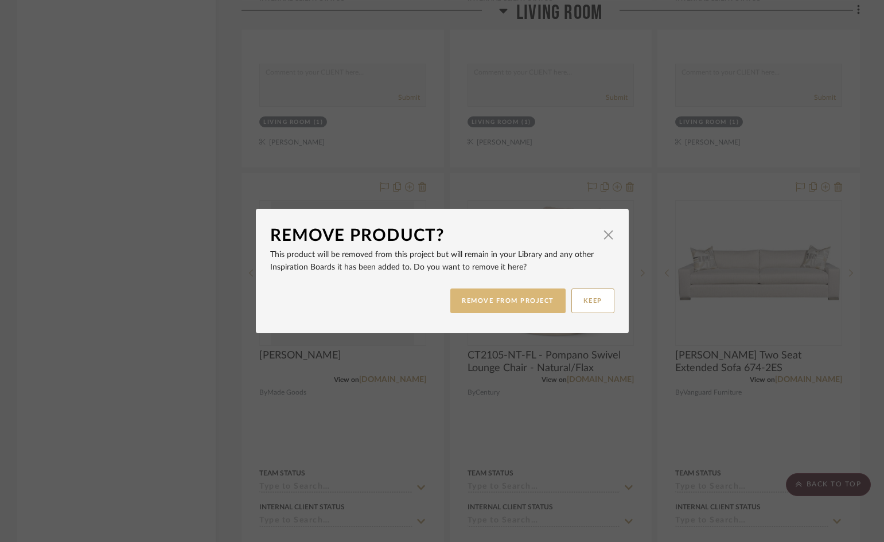
click at [515, 299] on button "REMOVE FROM PROJECT" at bounding box center [507, 301] width 115 height 25
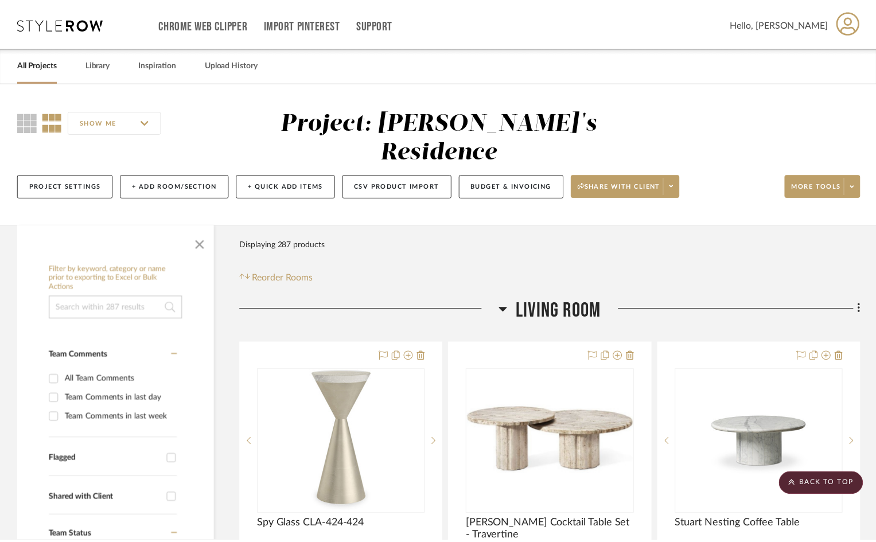
scroll to position [7801, 0]
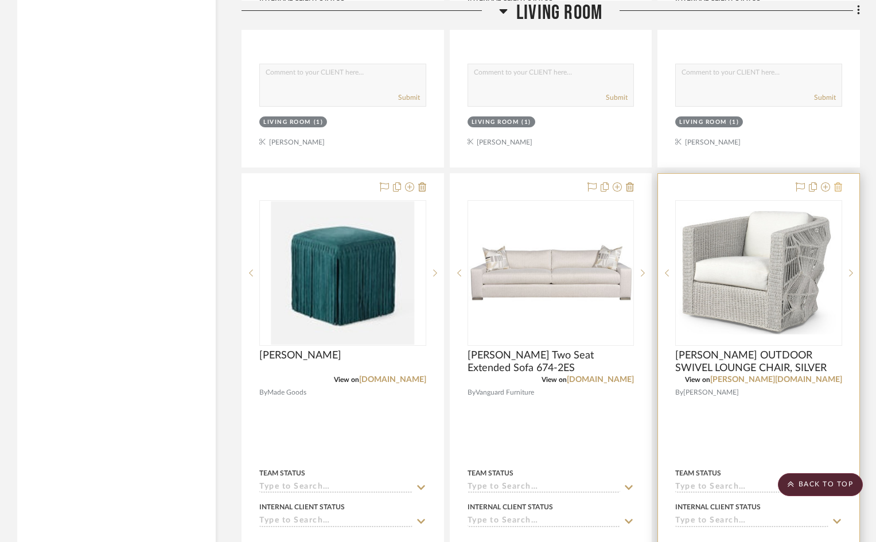
click at [840, 182] on icon at bounding box center [838, 186] width 8 height 9
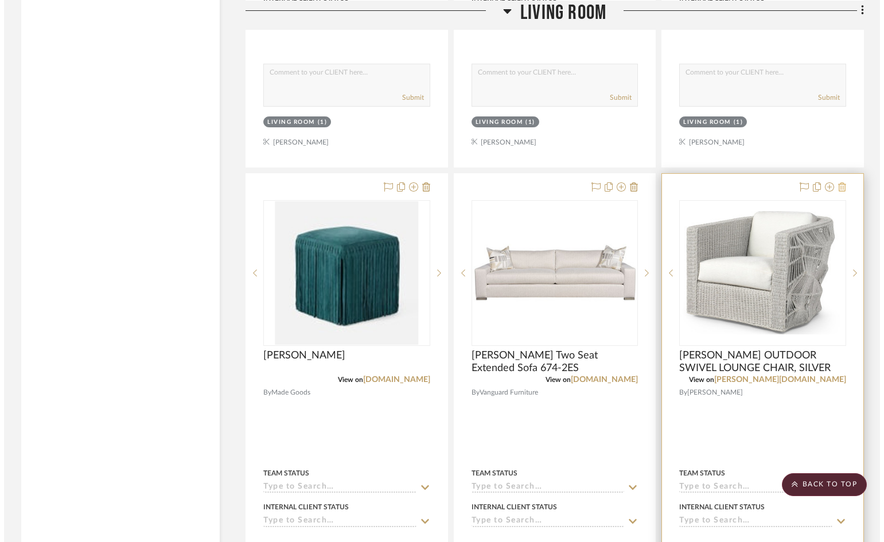
scroll to position [0, 0]
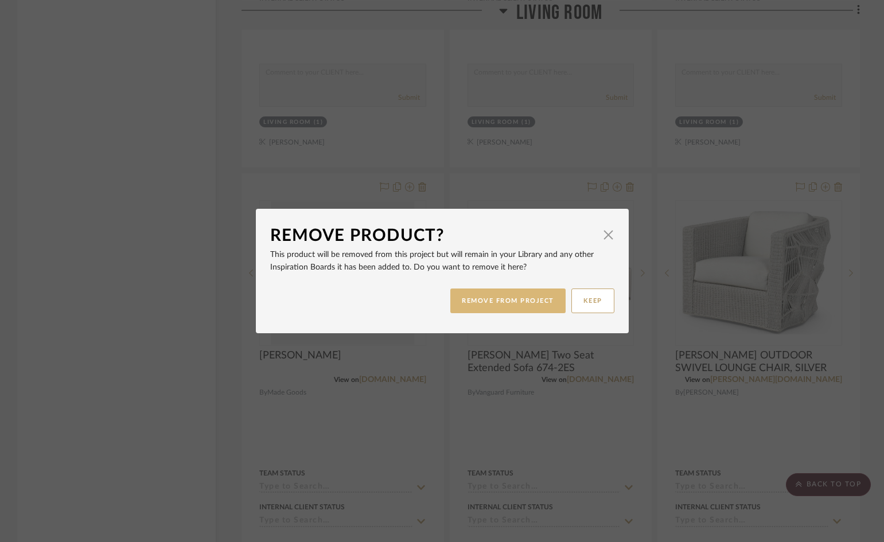
click at [524, 301] on button "REMOVE FROM PROJECT" at bounding box center [507, 301] width 115 height 25
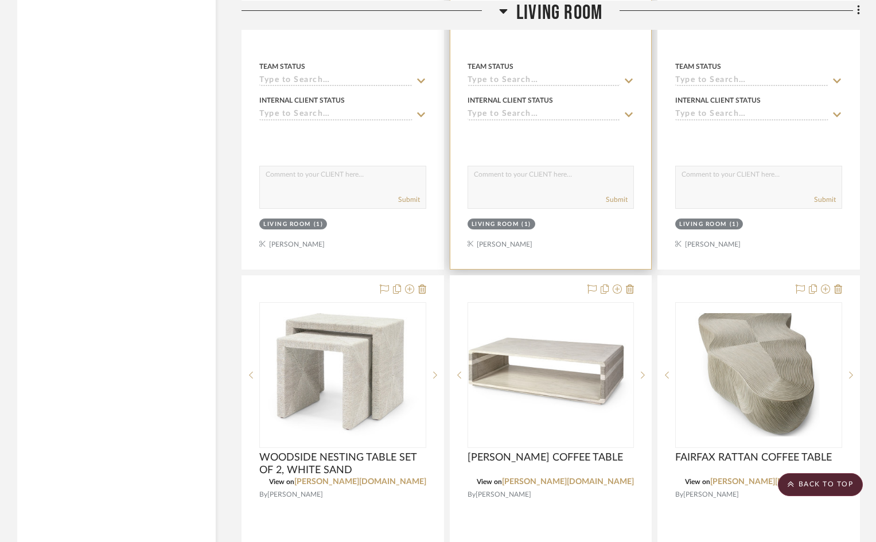
scroll to position [8259, 0]
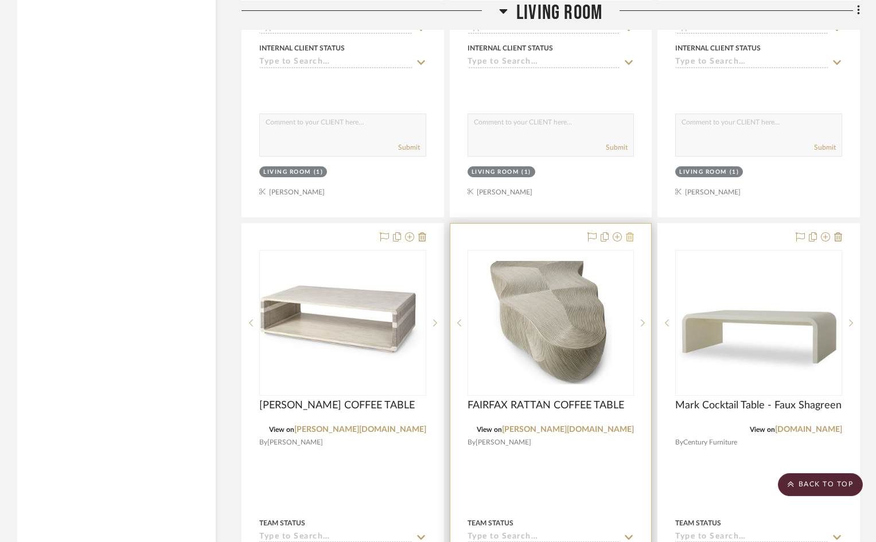
click at [632, 232] on icon at bounding box center [630, 236] width 8 height 9
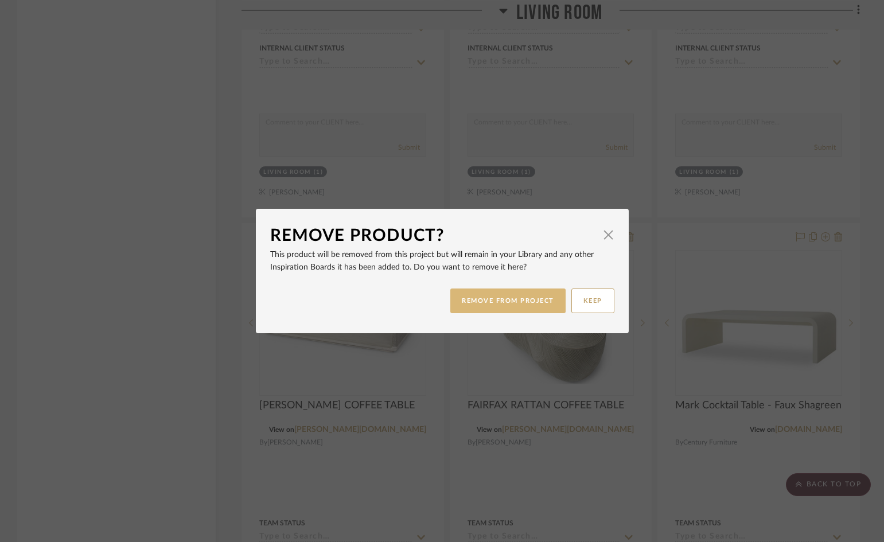
click at [525, 302] on button "REMOVE FROM PROJECT" at bounding box center [507, 301] width 115 height 25
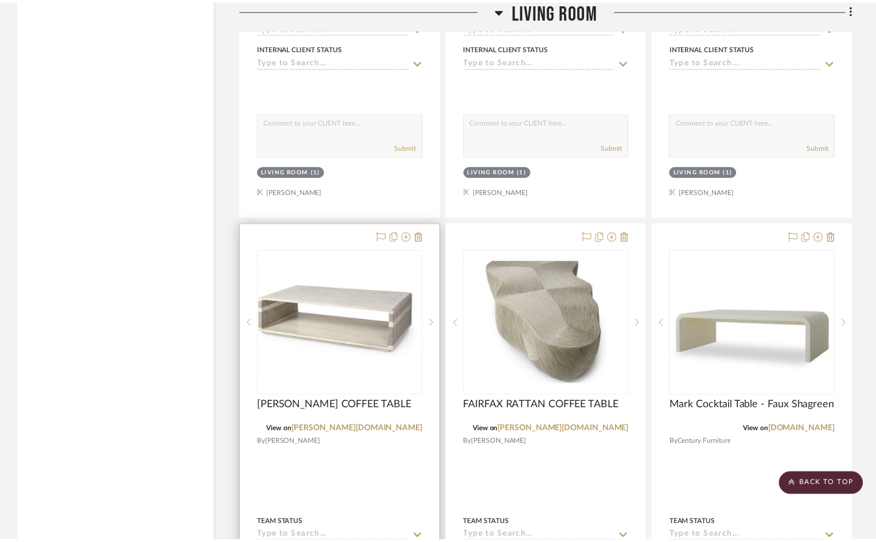
scroll to position [8259, 0]
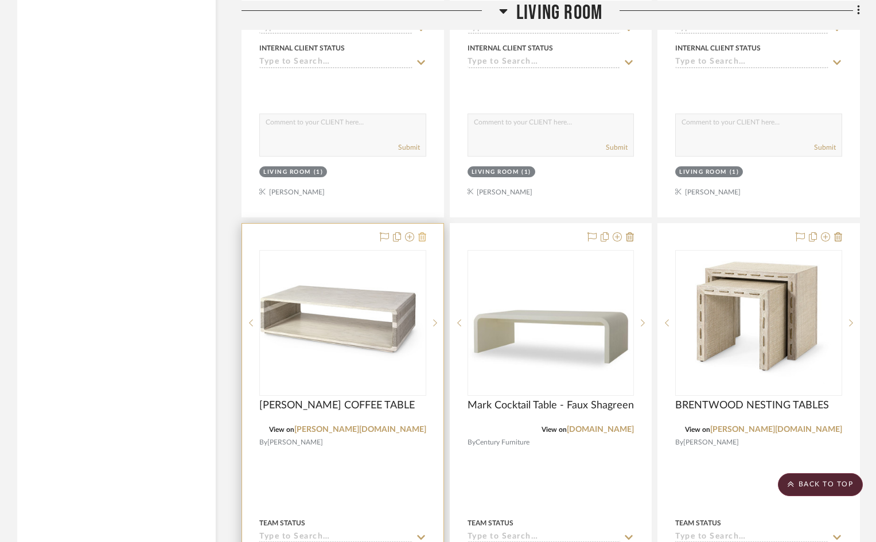
click at [423, 232] on icon at bounding box center [422, 236] width 8 height 9
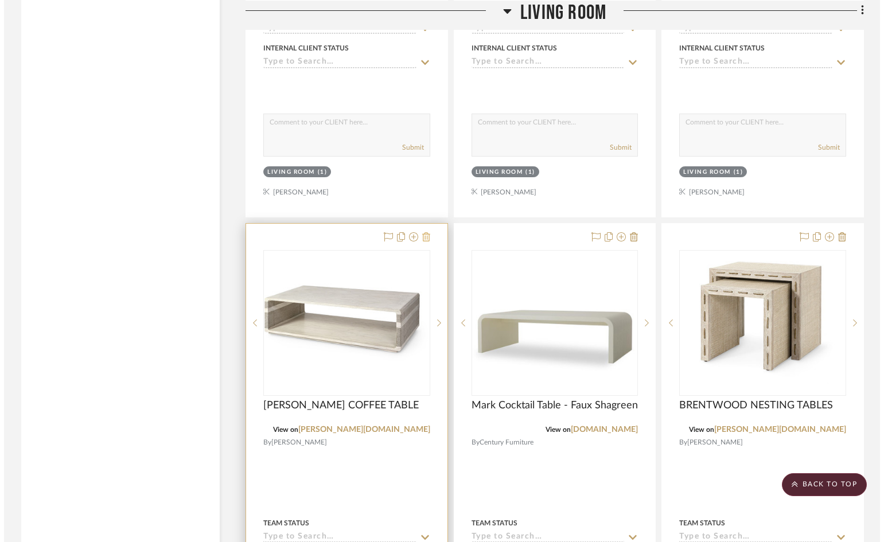
scroll to position [0, 0]
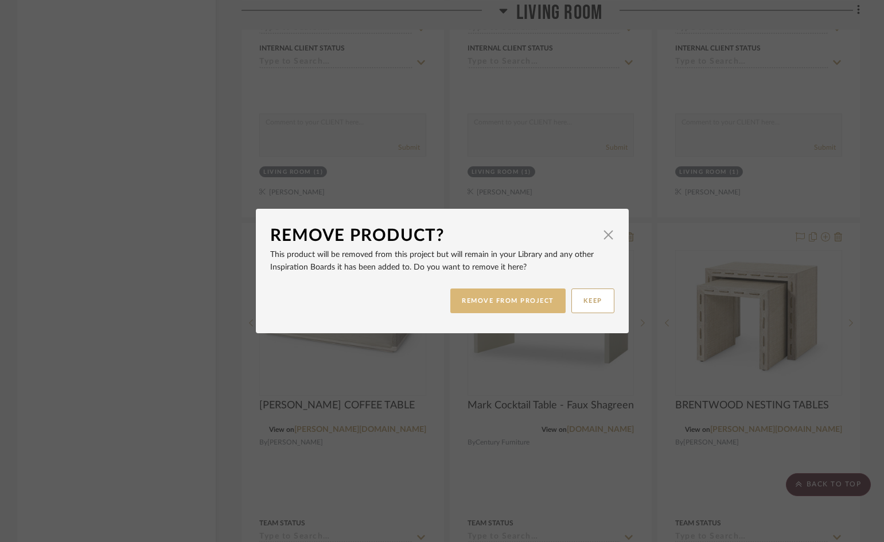
click at [468, 302] on button "REMOVE FROM PROJECT" at bounding box center [507, 301] width 115 height 25
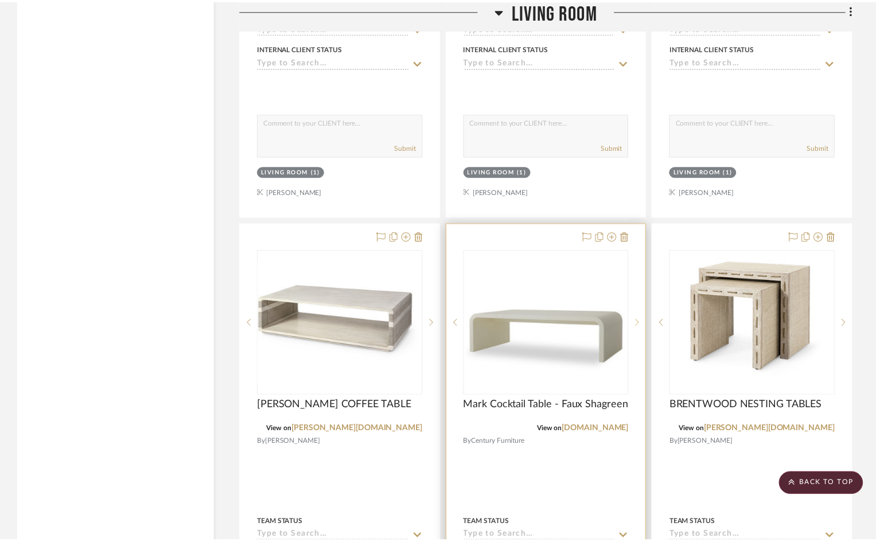
scroll to position [8259, 0]
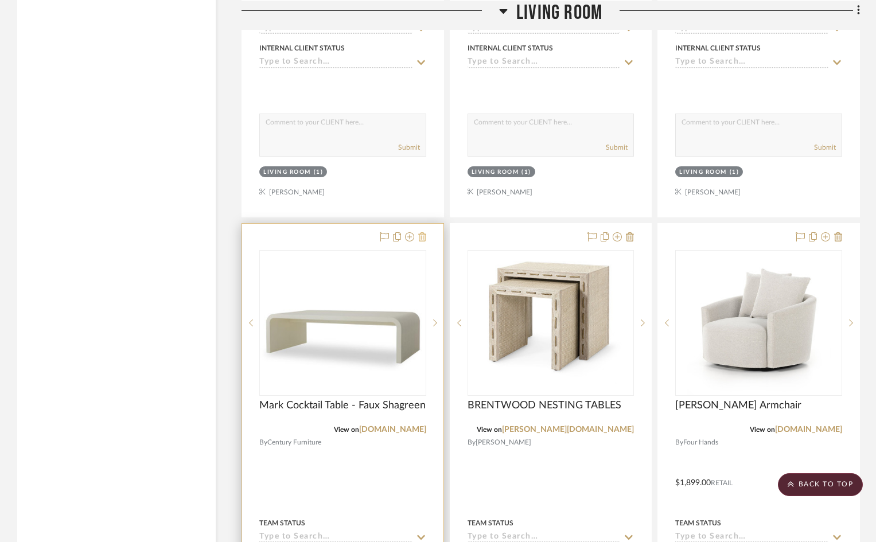
click at [629, 232] on icon at bounding box center [630, 236] width 8 height 9
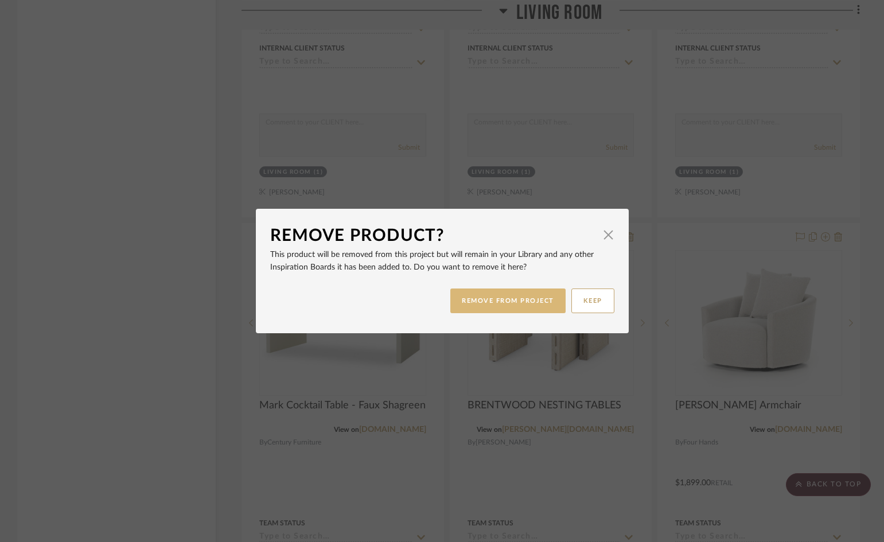
click at [539, 301] on button "REMOVE FROM PROJECT" at bounding box center [507, 301] width 115 height 25
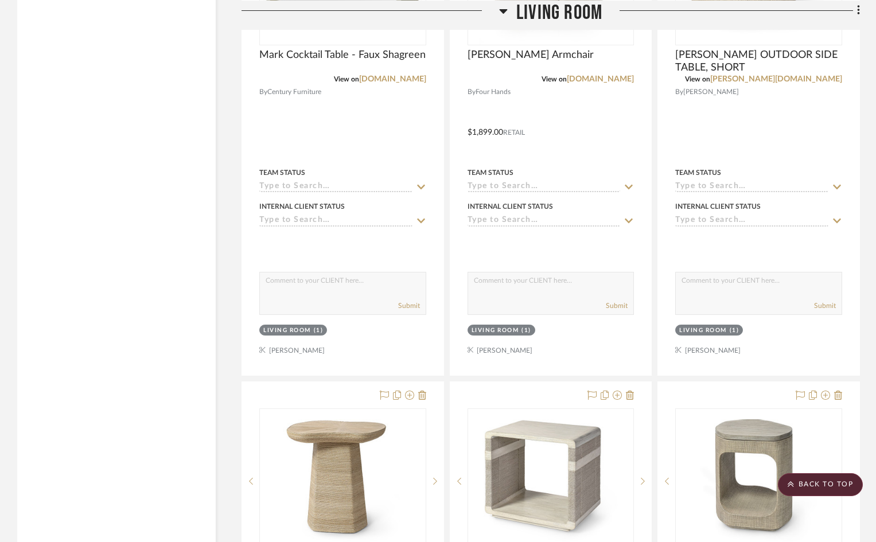
scroll to position [8603, 0]
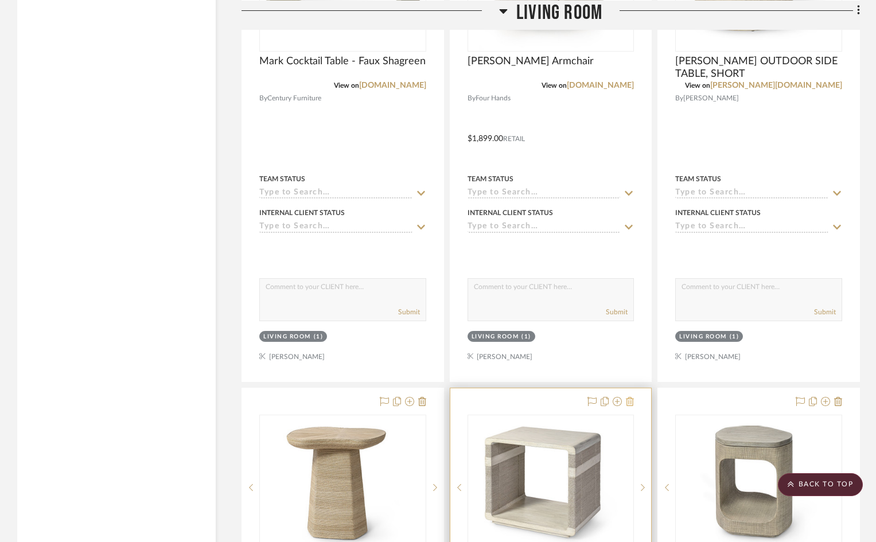
click at [631, 397] on icon at bounding box center [630, 401] width 8 height 9
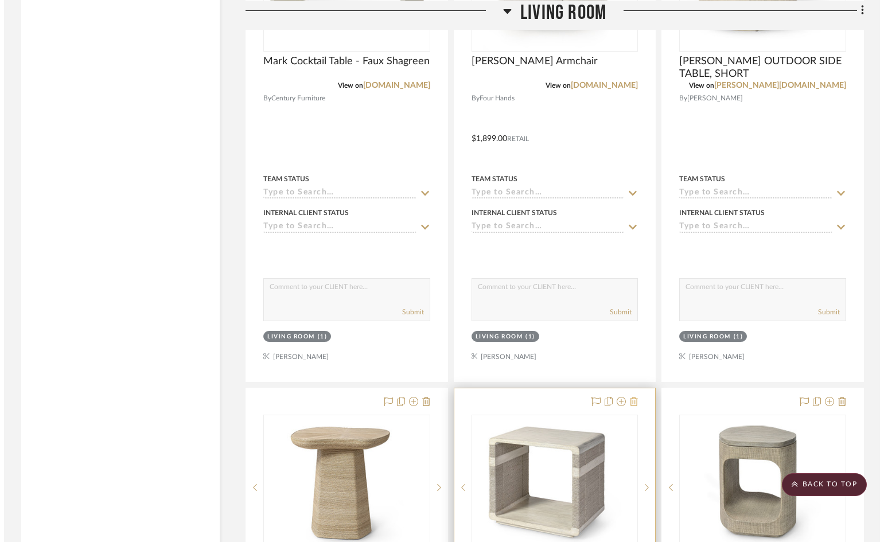
scroll to position [0, 0]
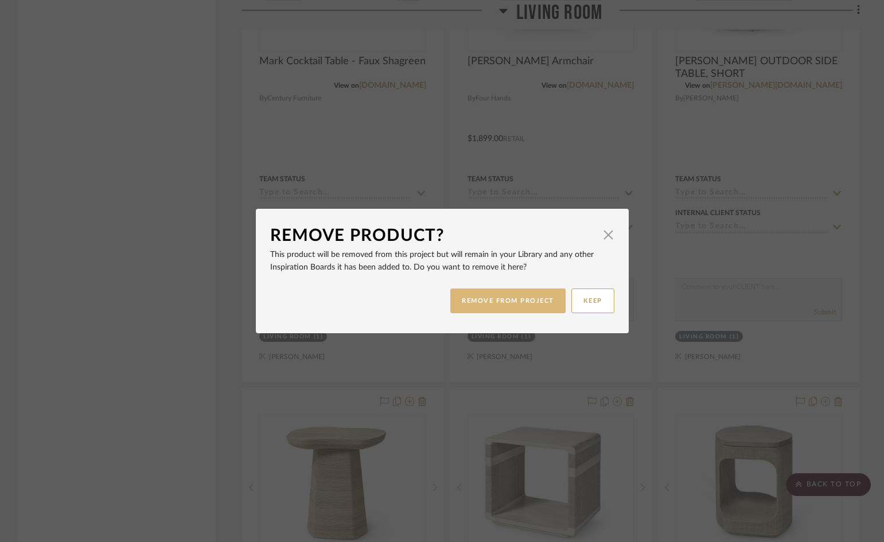
click at [532, 304] on button "REMOVE FROM PROJECT" at bounding box center [507, 301] width 115 height 25
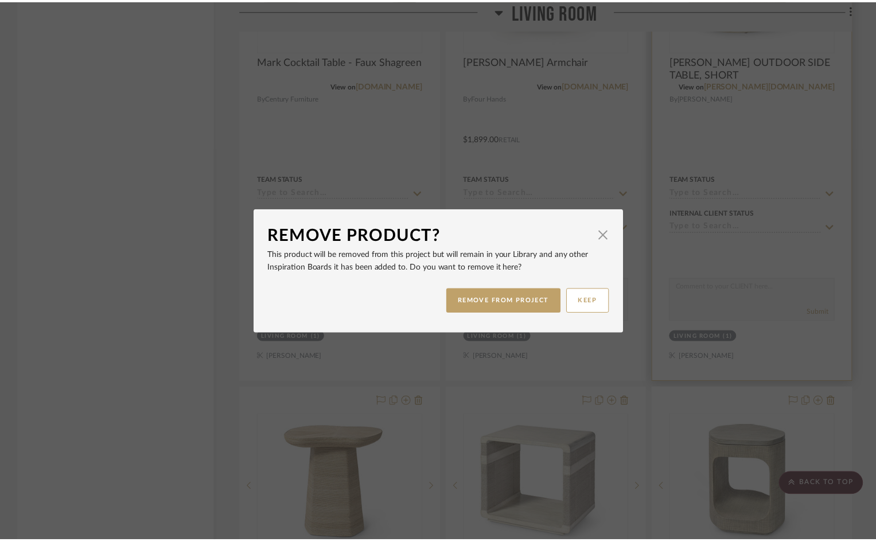
scroll to position [8603, 0]
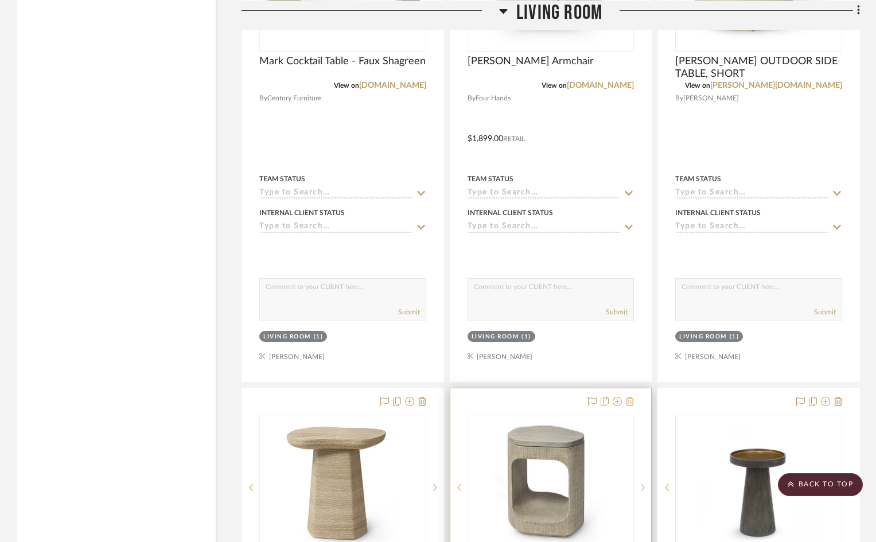
click at [837, 397] on icon at bounding box center [838, 401] width 8 height 9
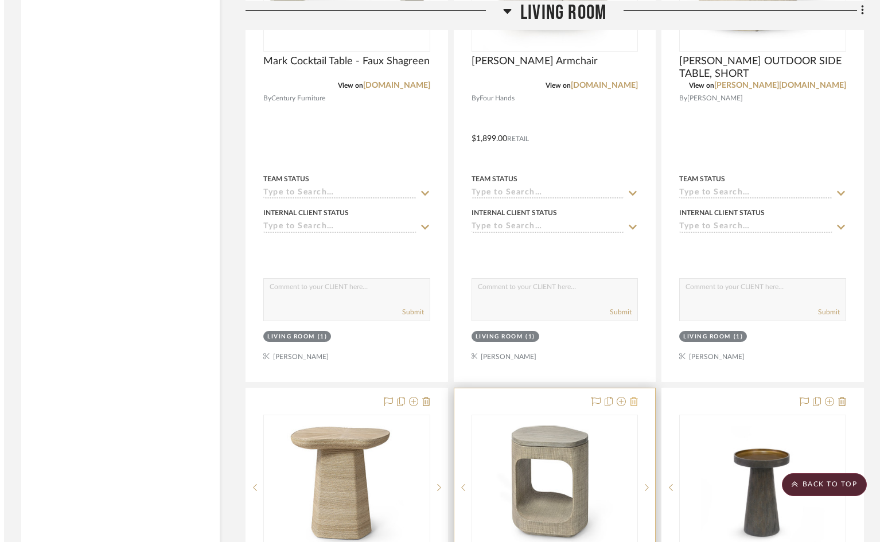
scroll to position [0, 0]
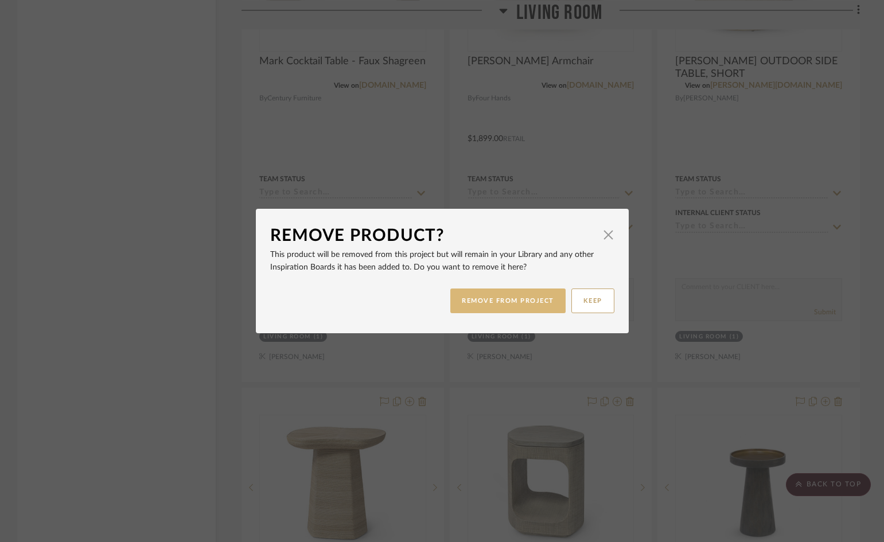
click at [537, 302] on button "REMOVE FROM PROJECT" at bounding box center [507, 301] width 115 height 25
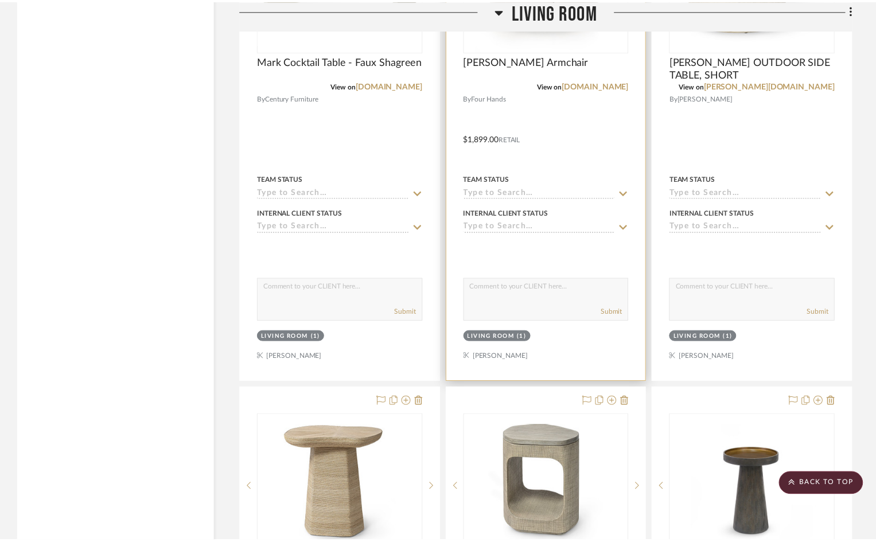
scroll to position [8603, 0]
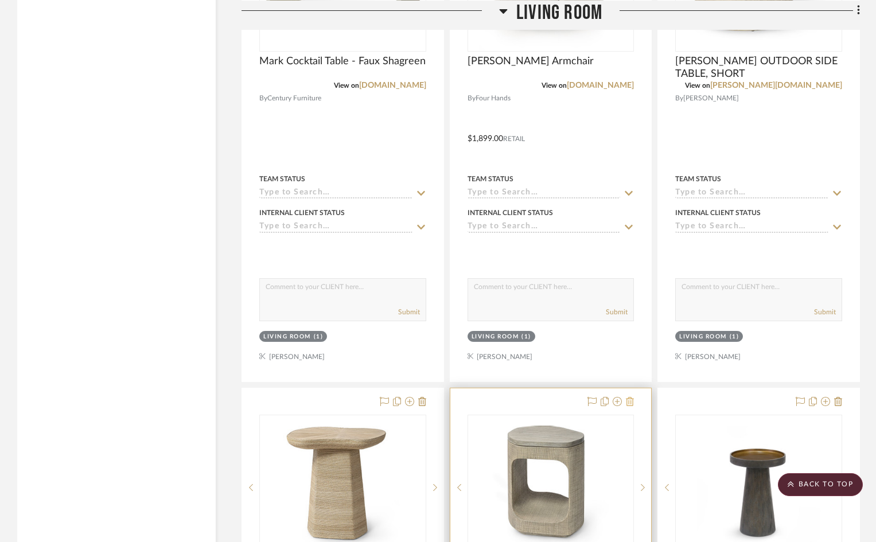
click at [630, 397] on icon at bounding box center [630, 401] width 8 height 9
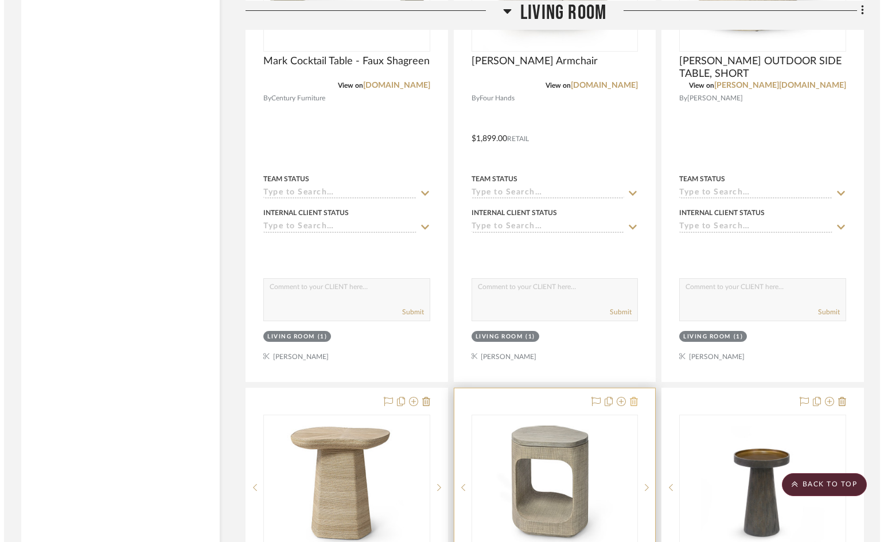
scroll to position [0, 0]
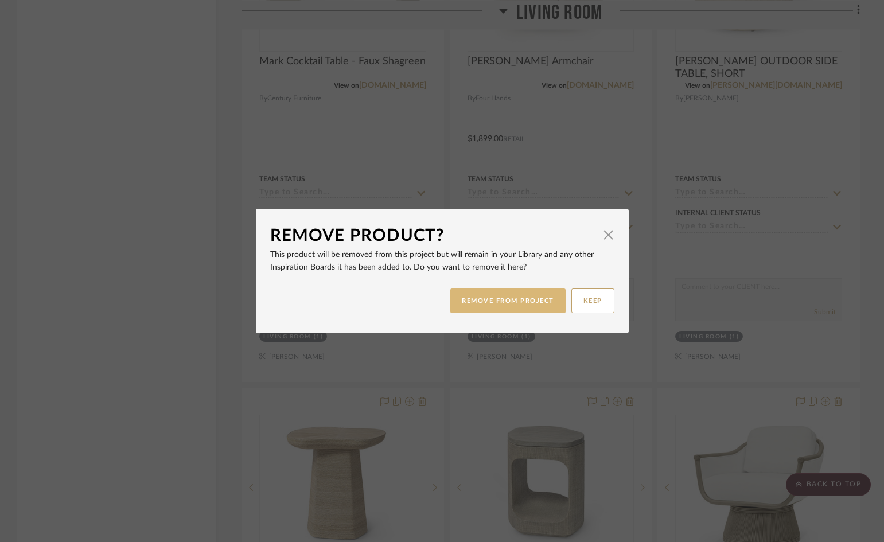
click at [520, 303] on button "REMOVE FROM PROJECT" at bounding box center [507, 301] width 115 height 25
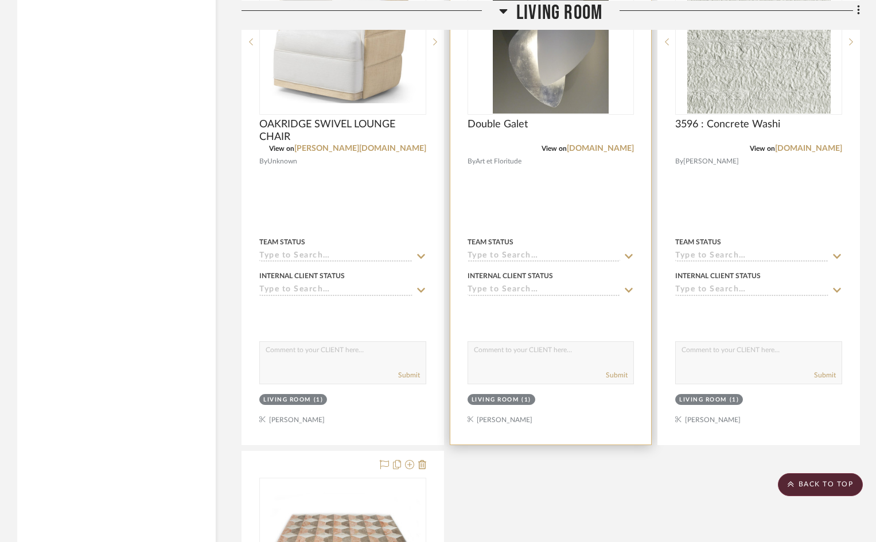
scroll to position [9693, 0]
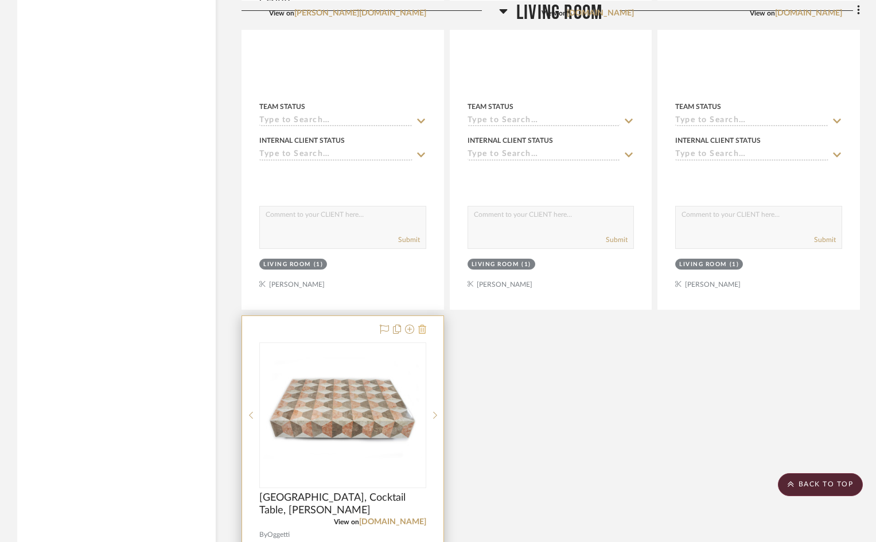
click at [423, 325] on icon at bounding box center [422, 329] width 8 height 9
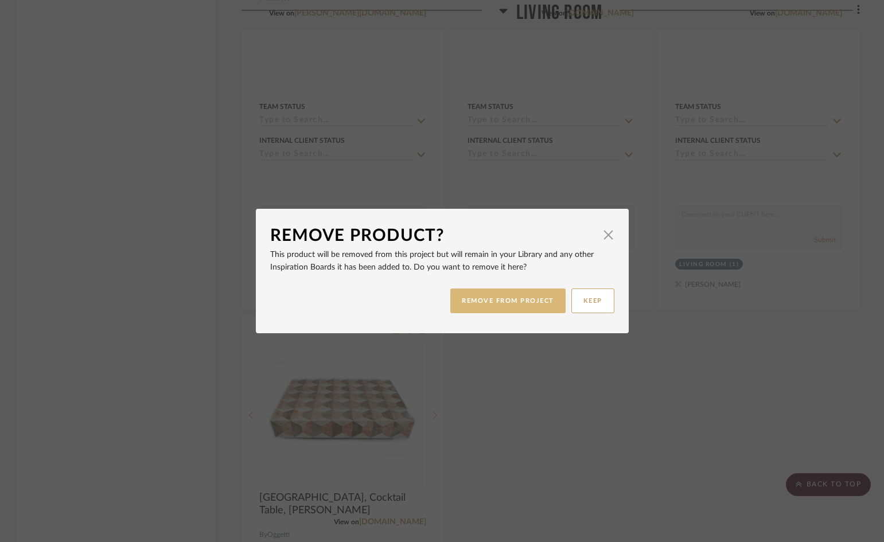
click at [482, 297] on button "REMOVE FROM PROJECT" at bounding box center [507, 301] width 115 height 25
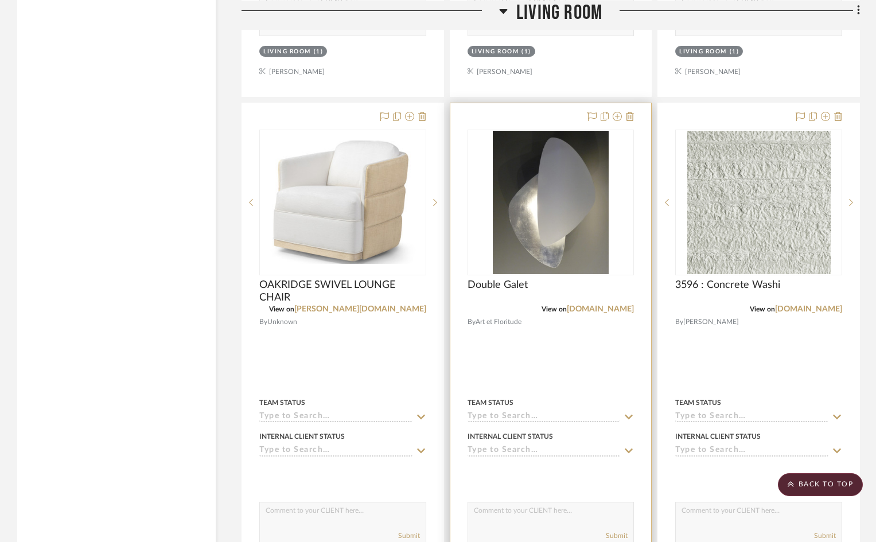
scroll to position [9292, 0]
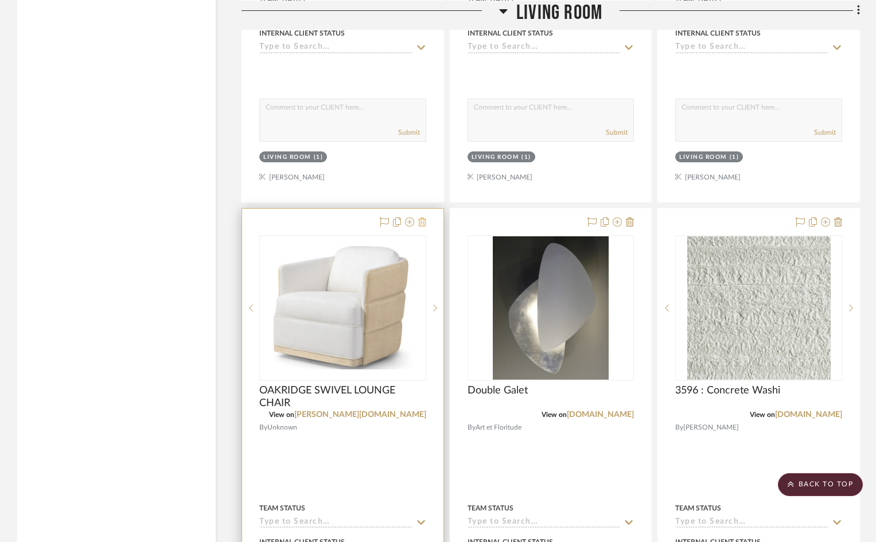
click at [424, 217] on icon at bounding box center [422, 221] width 8 height 9
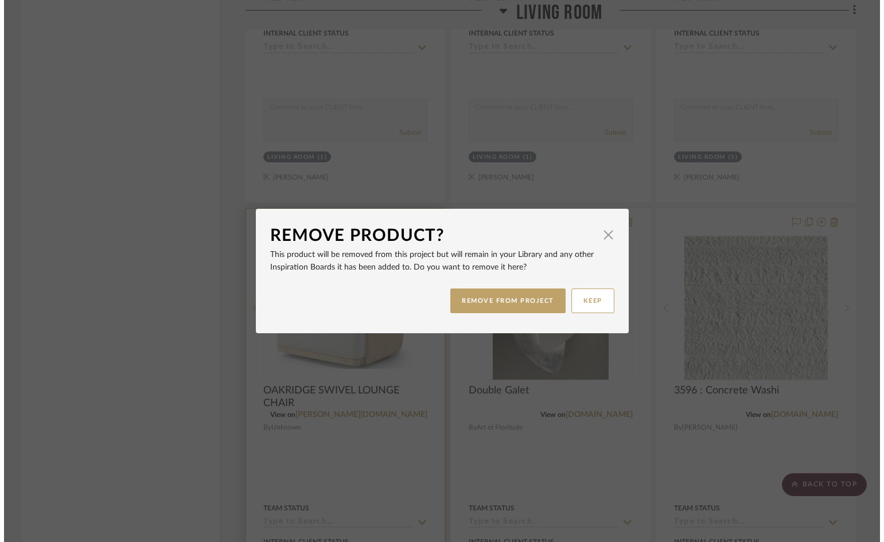
scroll to position [0, 0]
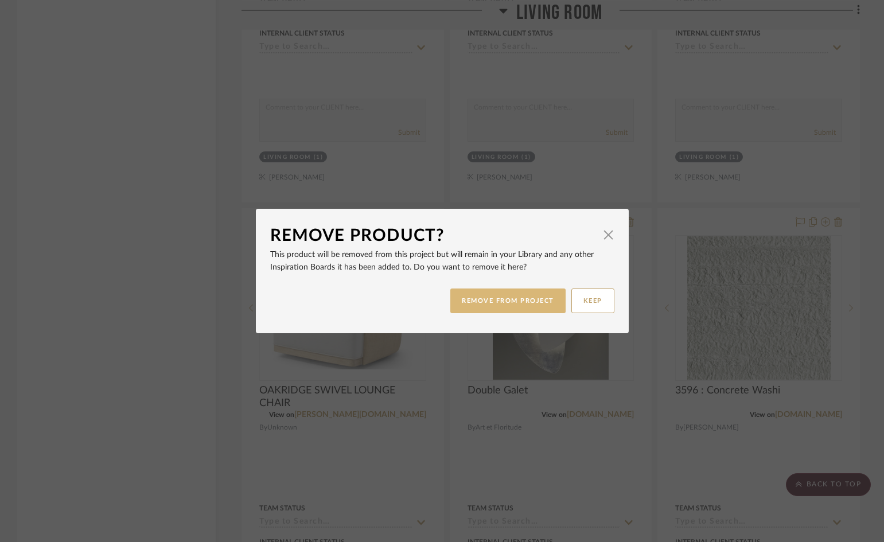
click at [506, 299] on button "REMOVE FROM PROJECT" at bounding box center [507, 301] width 115 height 25
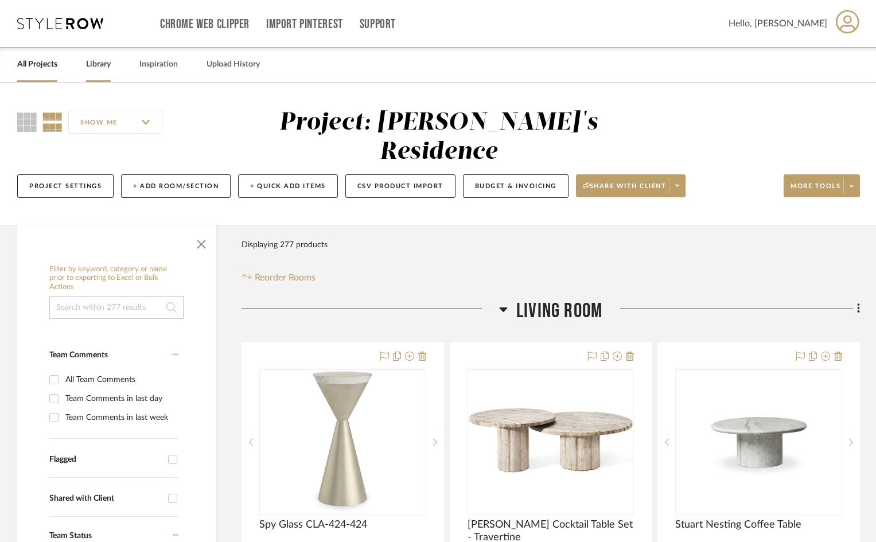
click at [100, 64] on link "Library" at bounding box center [98, 64] width 25 height 15
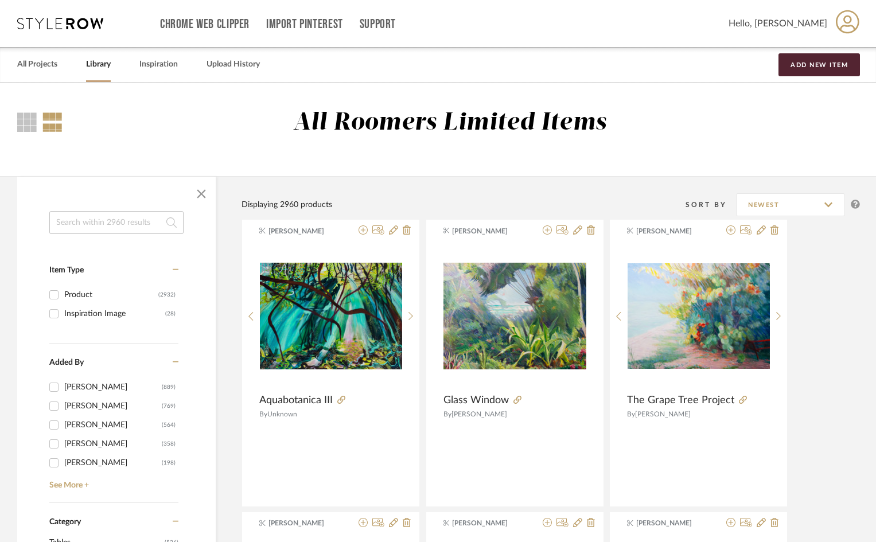
click at [79, 226] on input at bounding box center [116, 222] width 134 height 23
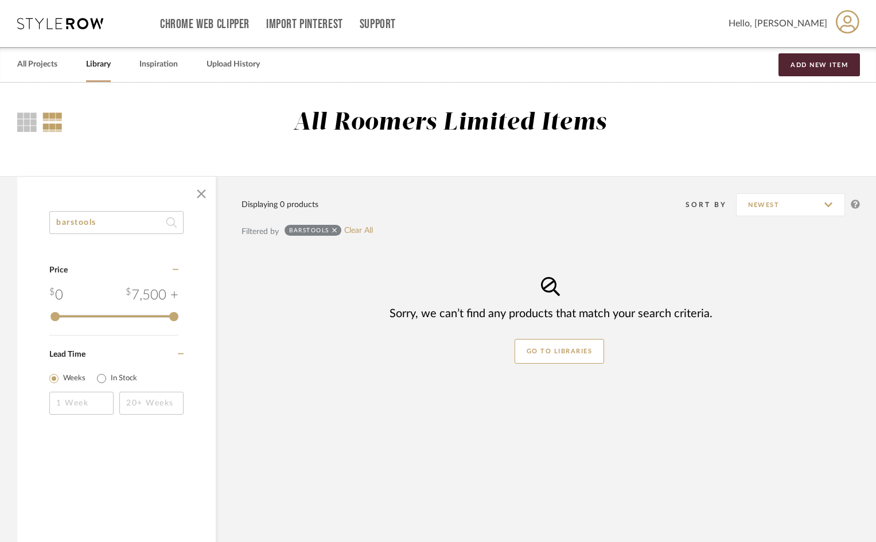
click at [147, 226] on input "barstools" at bounding box center [116, 222] width 134 height 23
click at [105, 221] on input "barstools" at bounding box center [116, 222] width 134 height 23
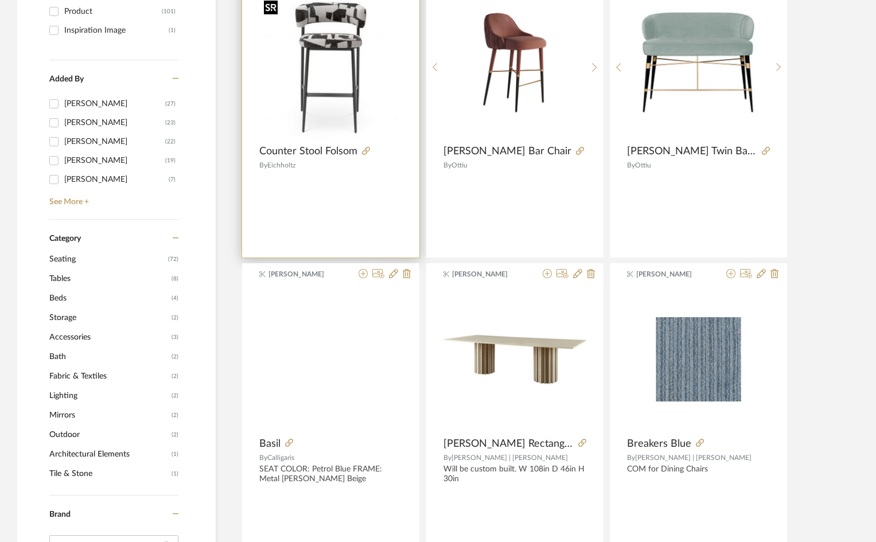
scroll to position [287, 0]
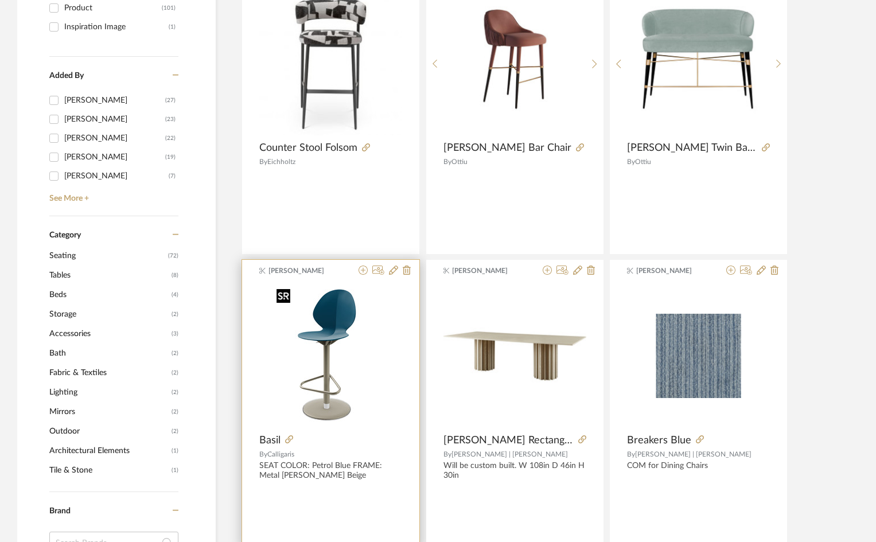
type input "bar stool"
click at [350, 337] on img "0" at bounding box center [331, 355] width 118 height 143
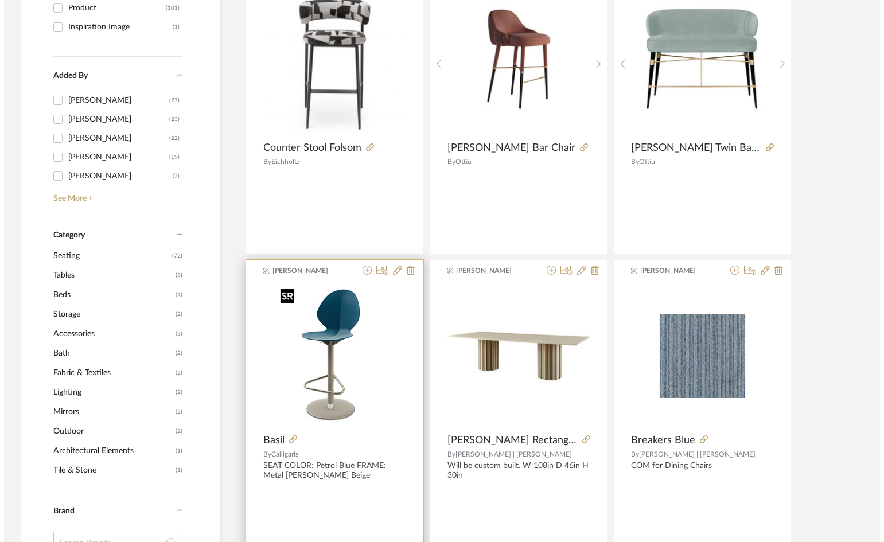
scroll to position [0, 0]
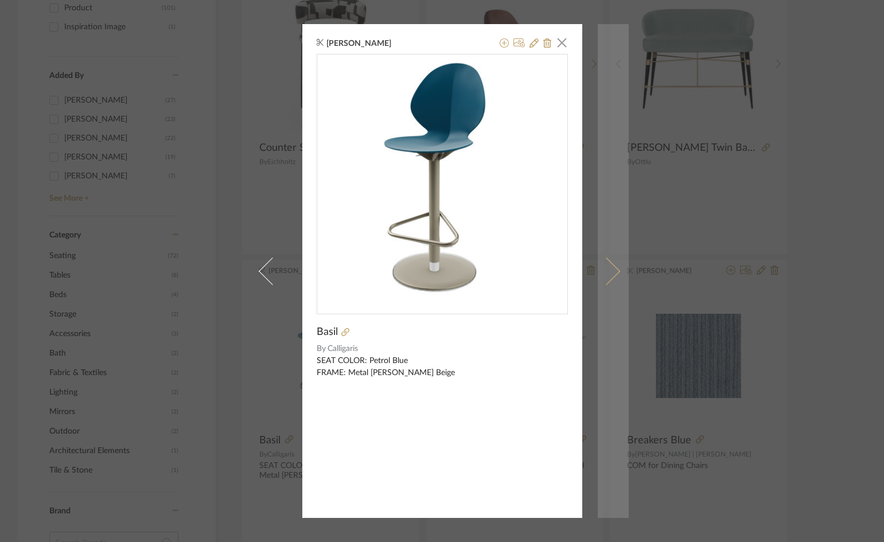
click at [603, 269] on span at bounding box center [606, 271] width 28 height 28
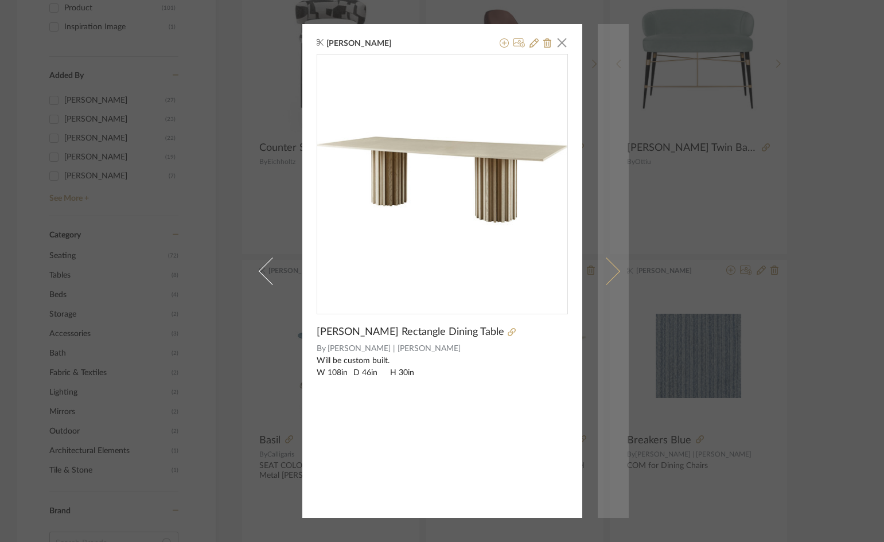
click at [599, 267] on span at bounding box center [606, 271] width 28 height 28
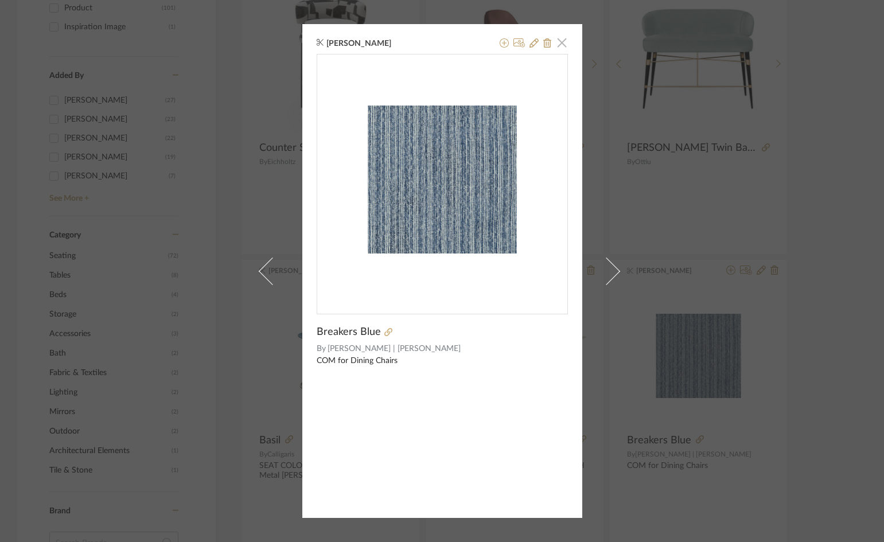
click at [560, 46] on span "button" at bounding box center [562, 42] width 23 height 23
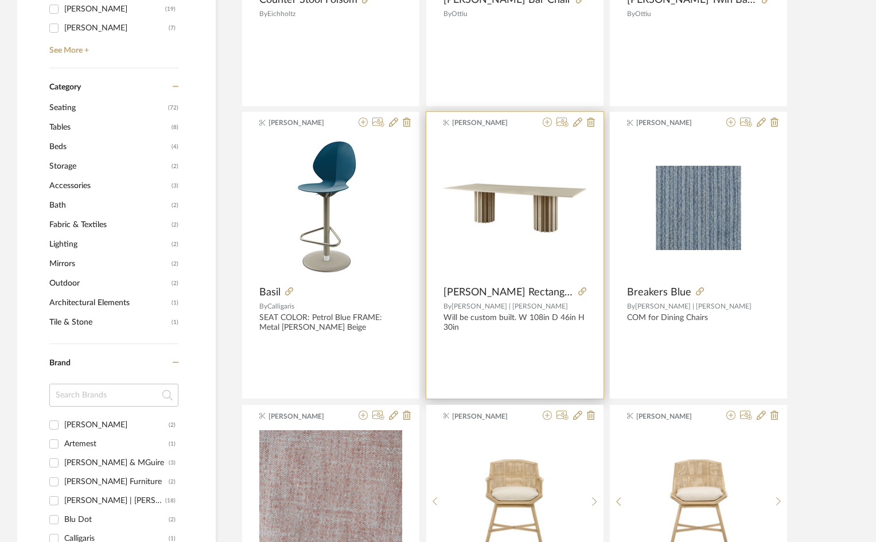
scroll to position [459, 0]
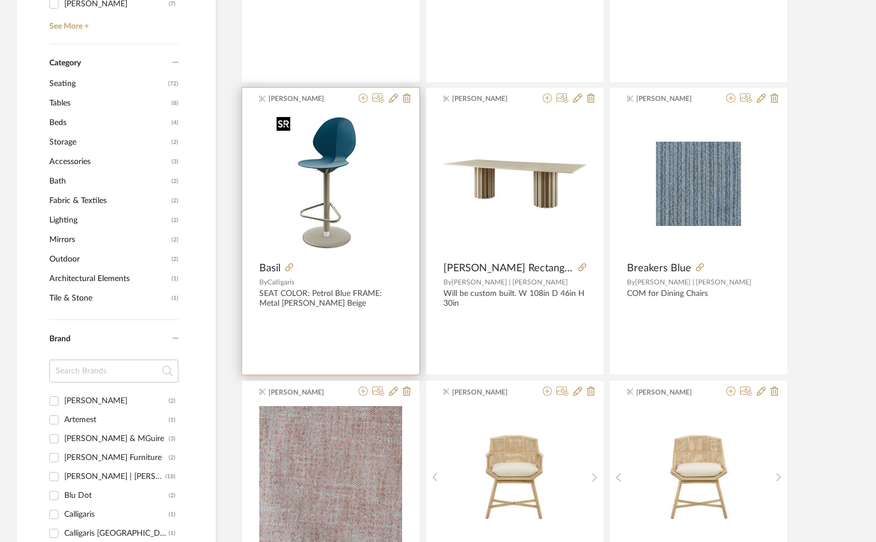
click at [299, 171] on img "0" at bounding box center [331, 183] width 118 height 143
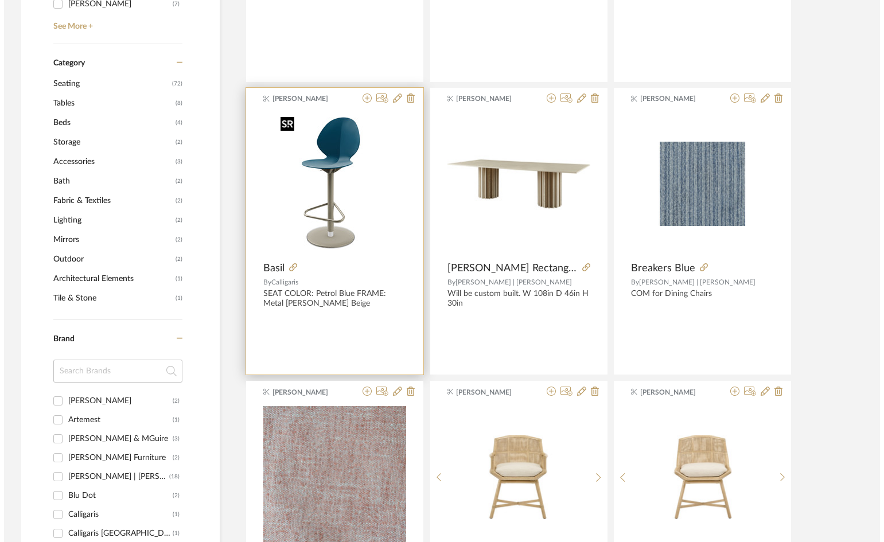
scroll to position [0, 0]
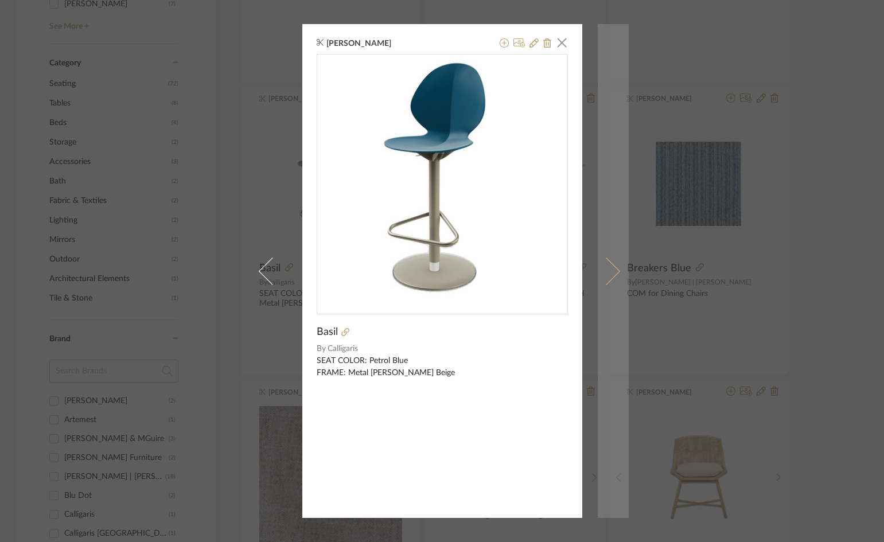
click at [597, 270] on span at bounding box center [606, 271] width 28 height 28
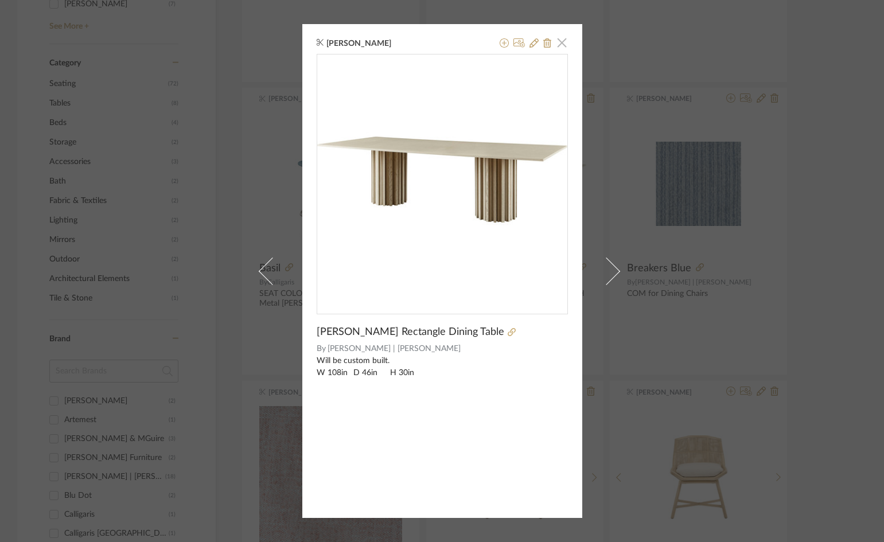
click at [554, 39] on span "button" at bounding box center [562, 42] width 23 height 23
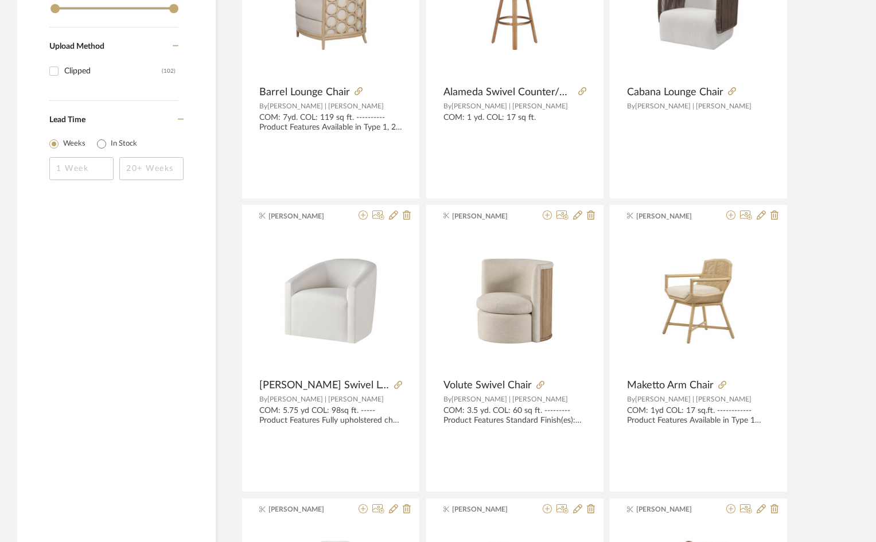
scroll to position [1262, 0]
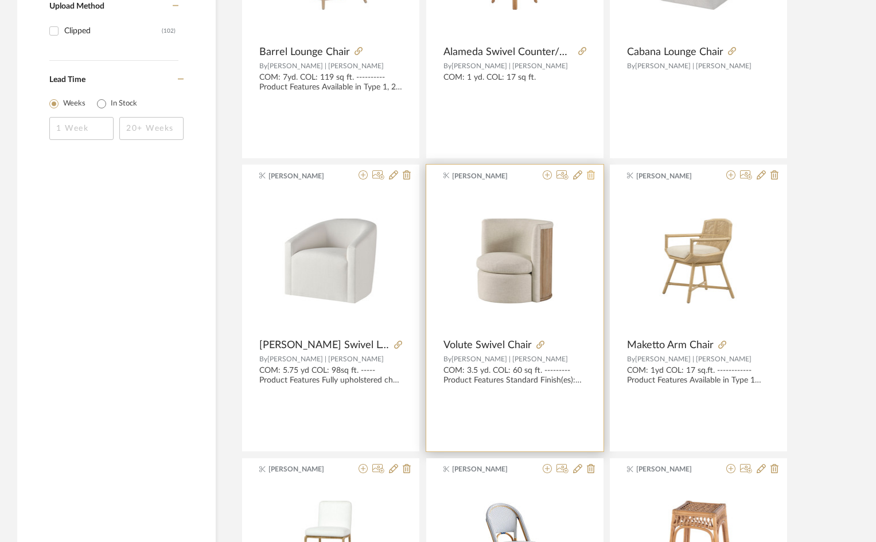
click at [591, 174] on icon at bounding box center [591, 174] width 8 height 9
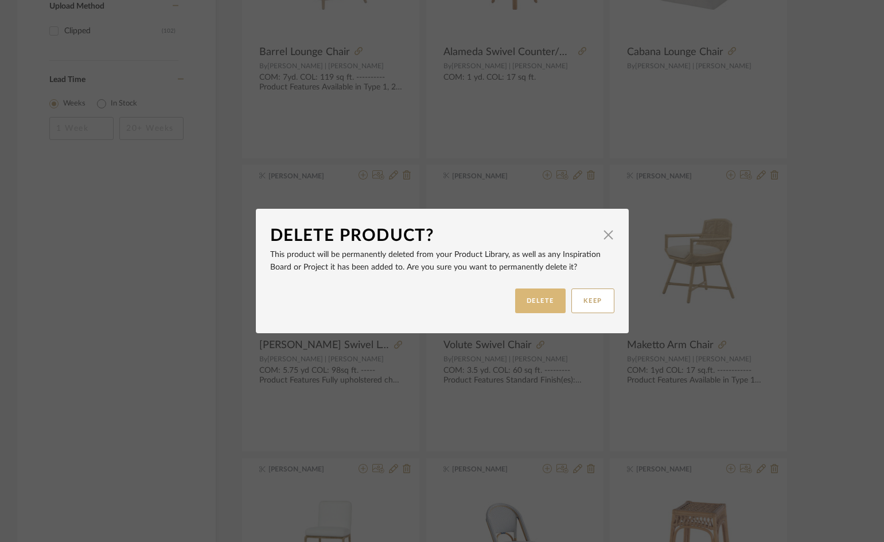
click at [540, 307] on button "DELETE" at bounding box center [540, 301] width 50 height 25
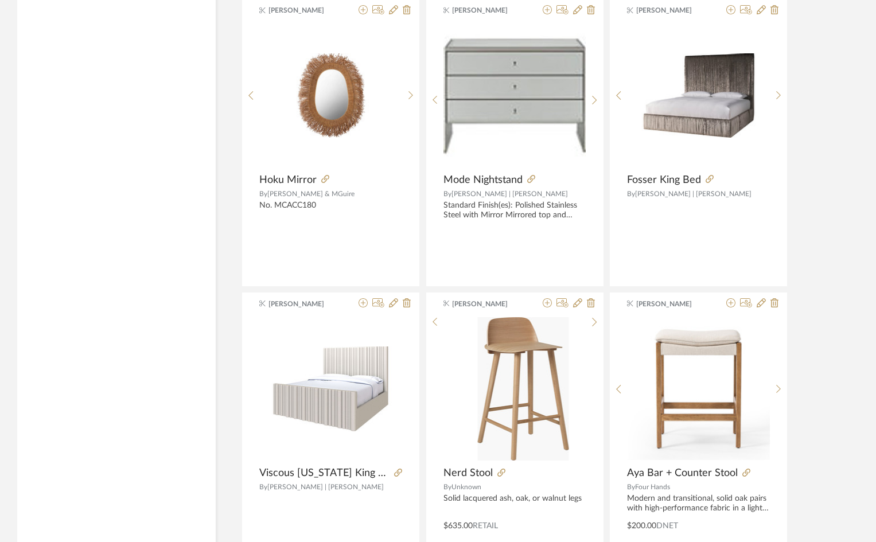
scroll to position [2409, 0]
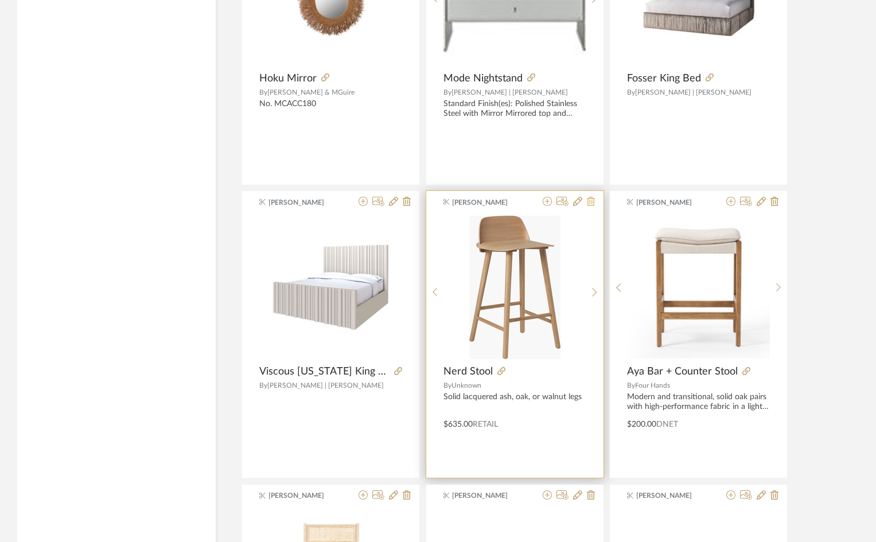
click at [592, 202] on icon at bounding box center [591, 201] width 8 height 9
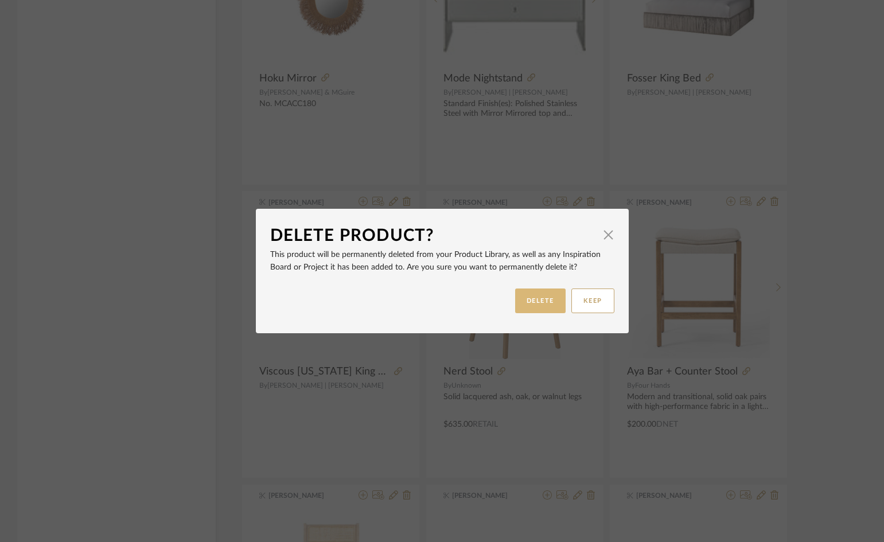
click at [546, 302] on button "DELETE" at bounding box center [540, 301] width 50 height 25
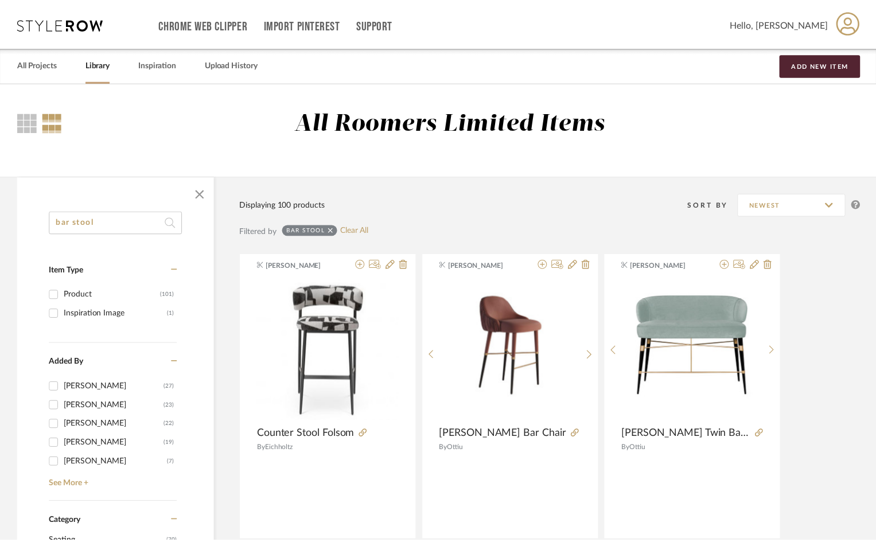
scroll to position [2409, 0]
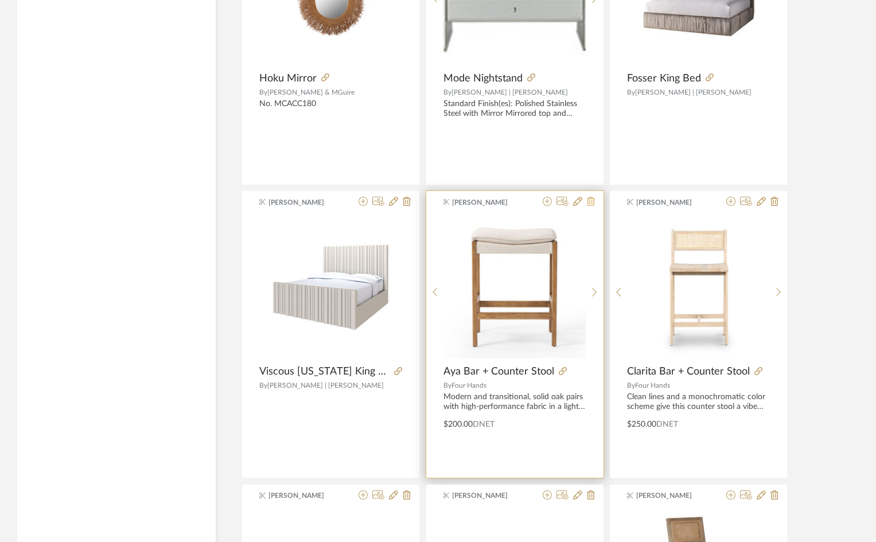
click at [591, 201] on icon at bounding box center [591, 201] width 8 height 9
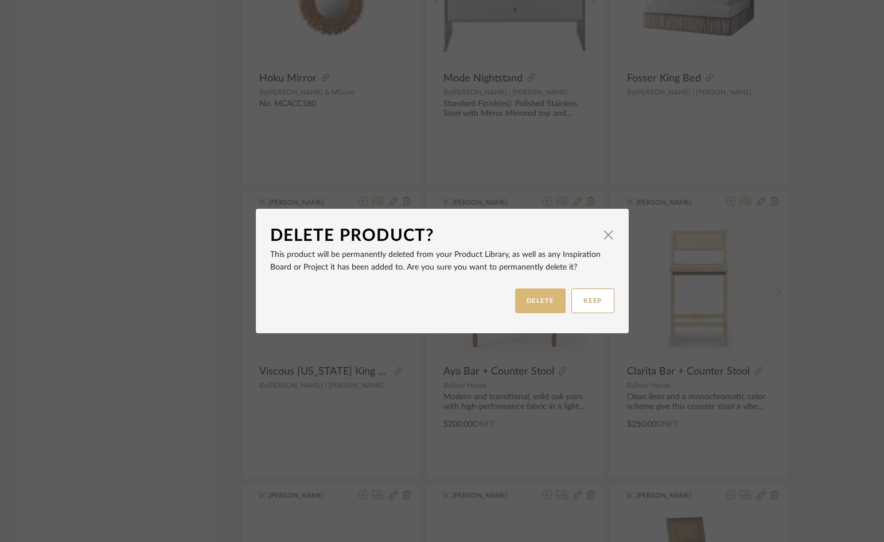
click at [533, 303] on button "DELETE" at bounding box center [540, 301] width 50 height 25
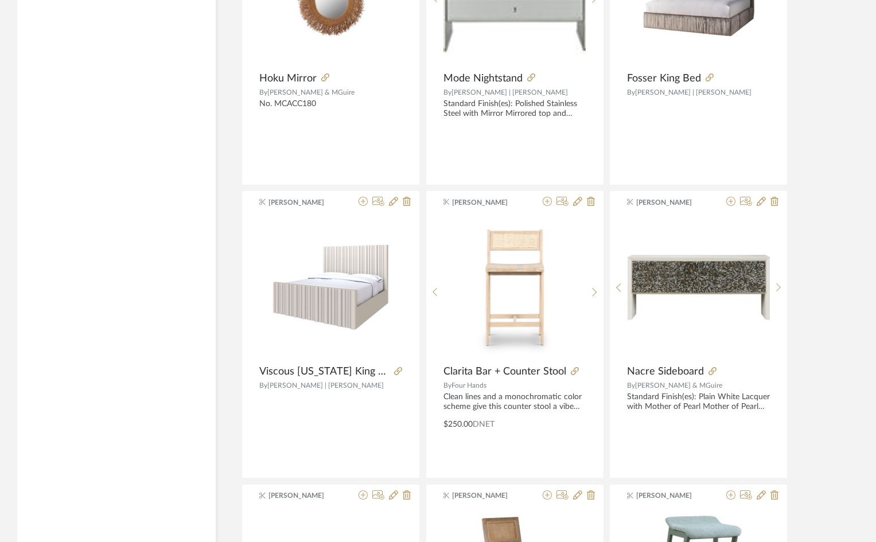
scroll to position [2466, 0]
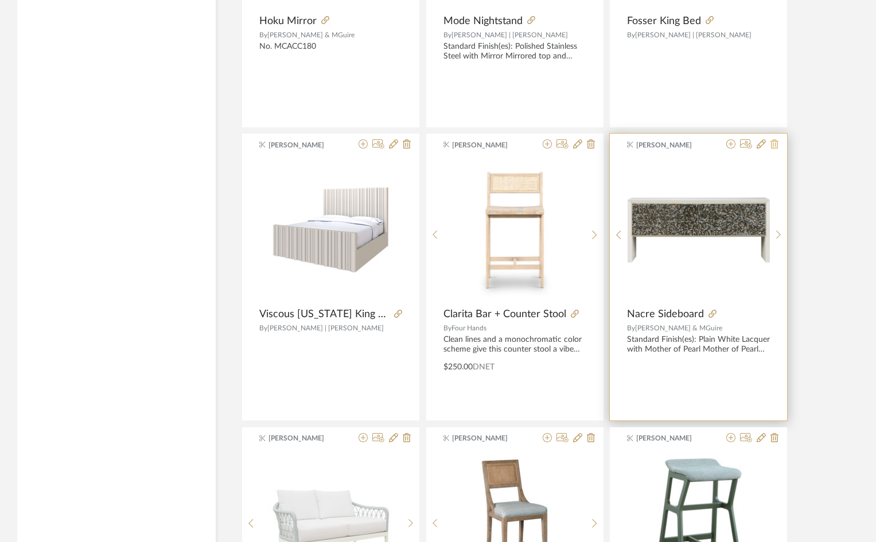
click at [773, 147] on icon at bounding box center [774, 143] width 8 height 9
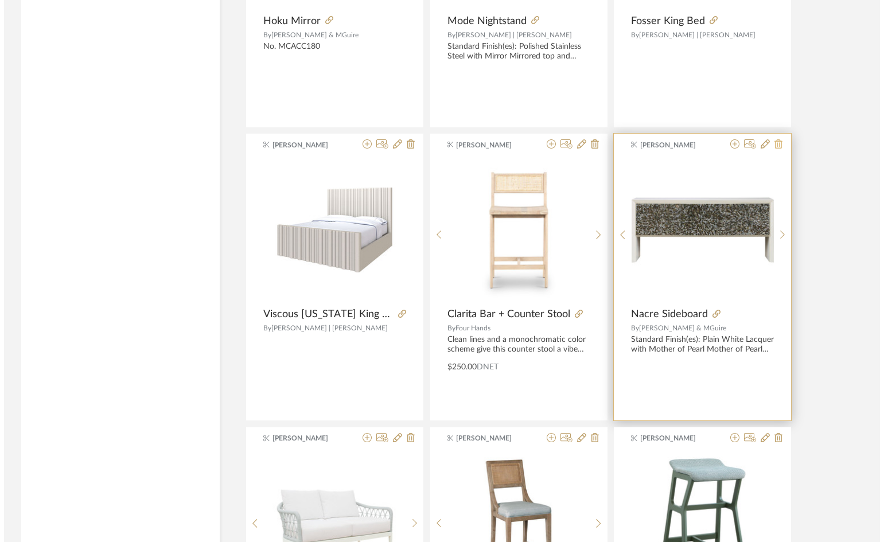
scroll to position [0, 0]
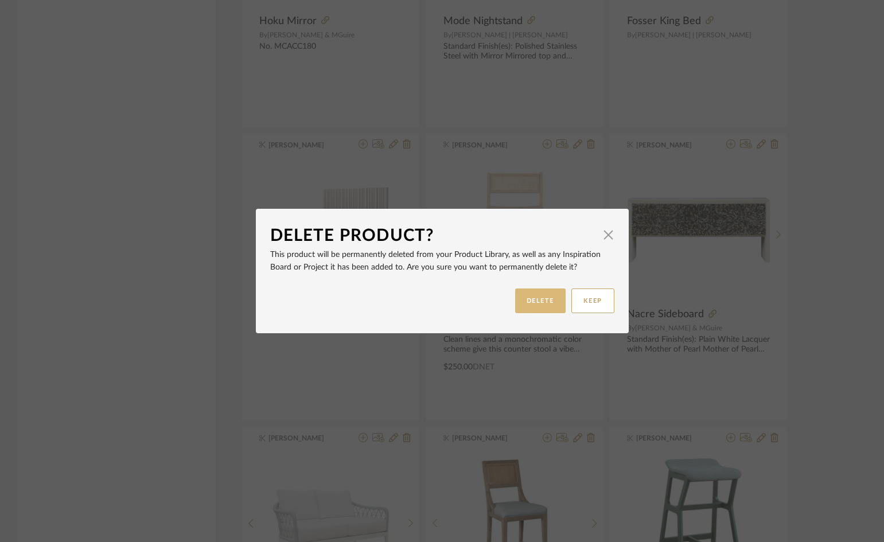
click at [551, 303] on button "DELETE" at bounding box center [540, 301] width 50 height 25
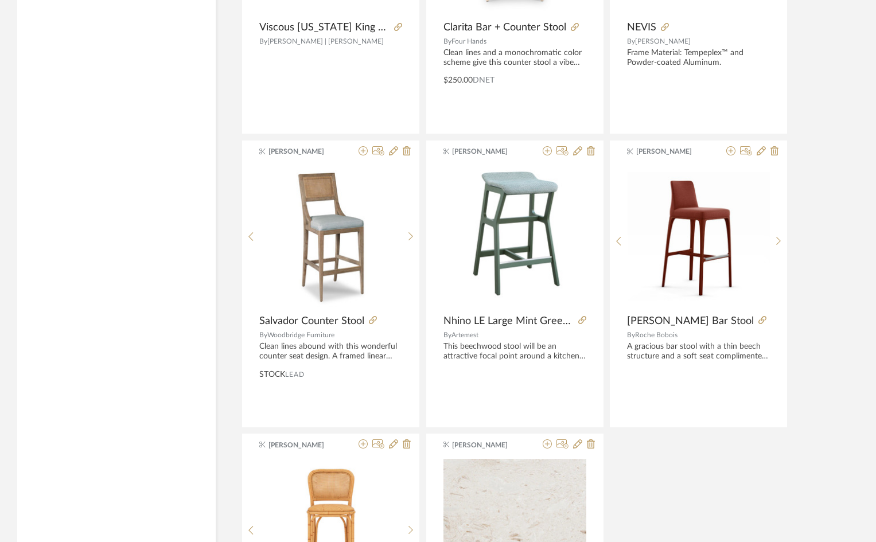
scroll to position [3054, 0]
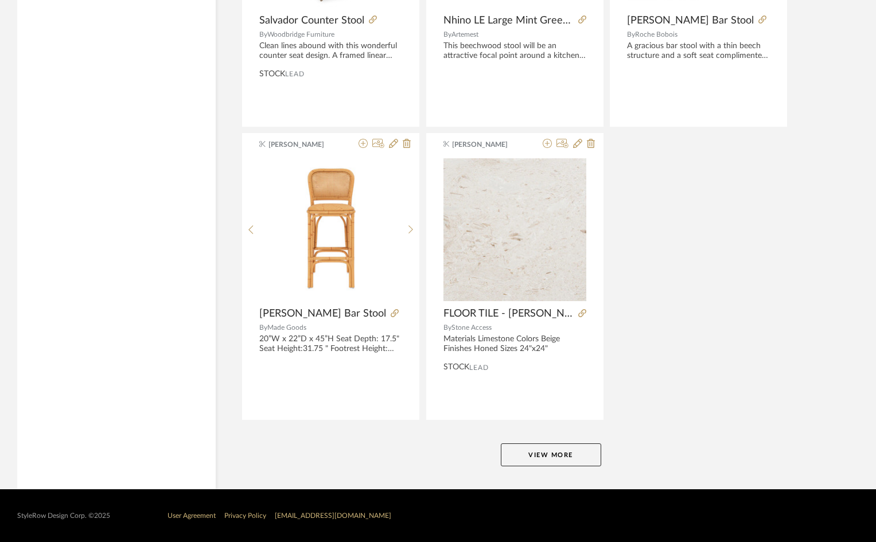
click at [543, 451] on button "View More" at bounding box center [551, 454] width 100 height 23
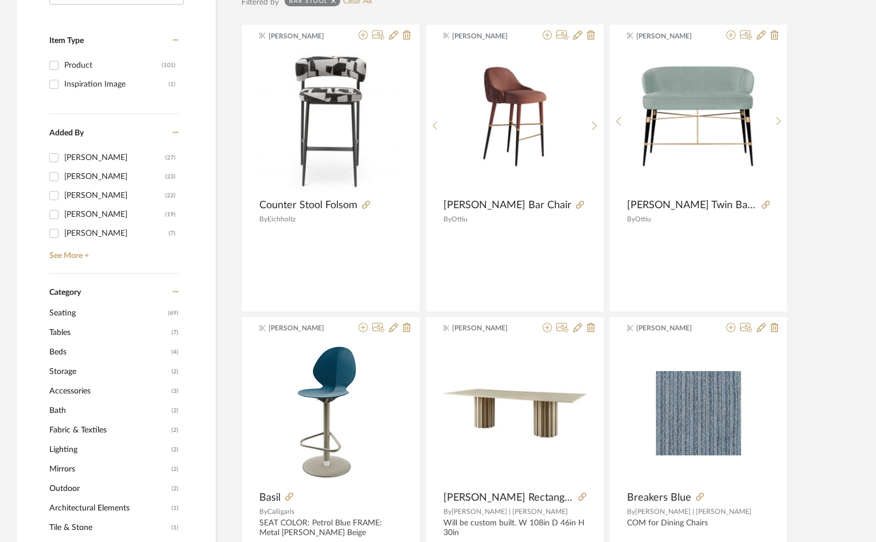
scroll to position [287, 0]
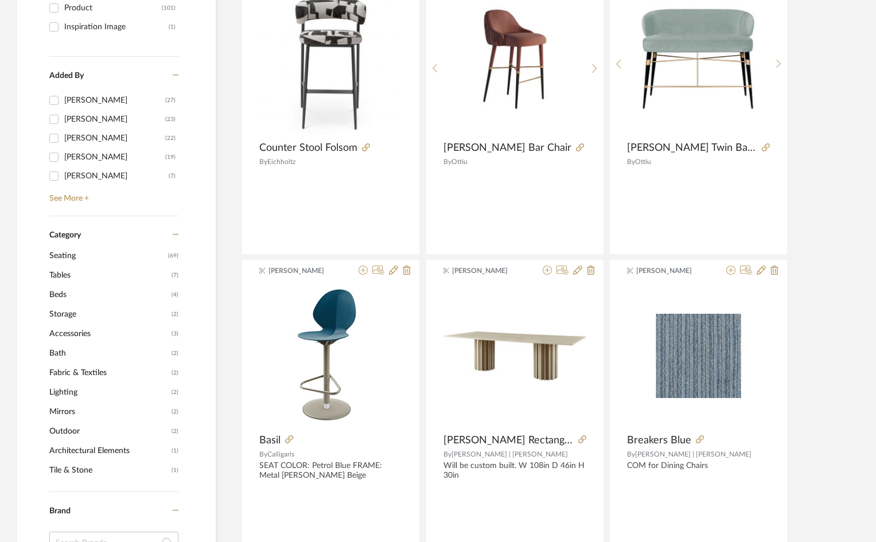
click at [174, 255] on span "(69)" at bounding box center [173, 256] width 10 height 18
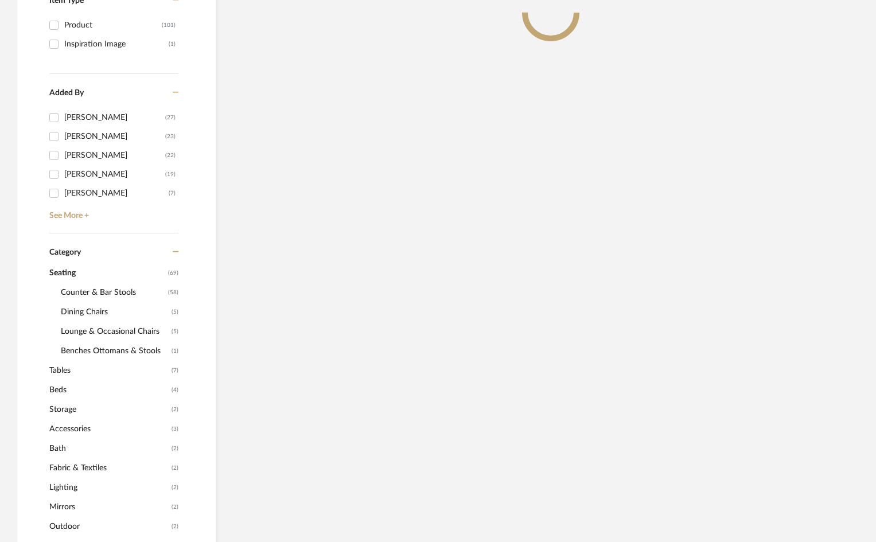
scroll to position [304, 0]
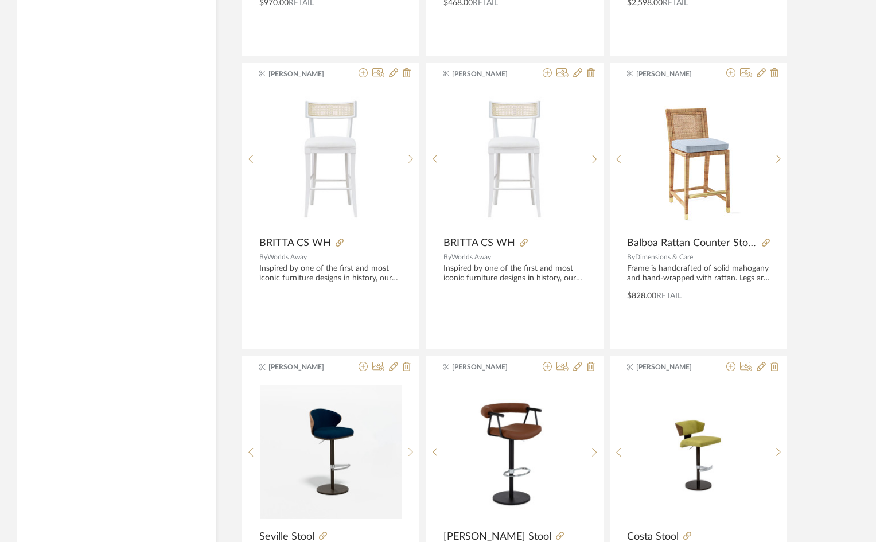
scroll to position [3344, 0]
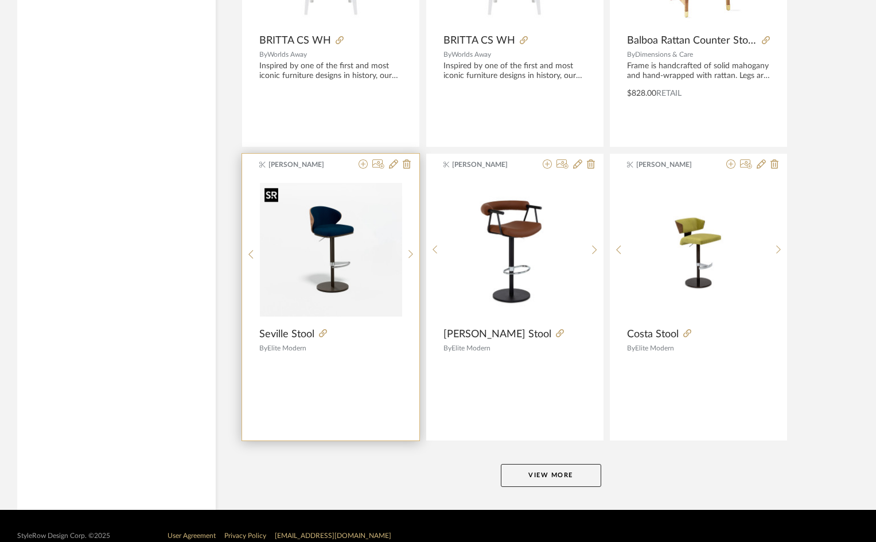
click at [344, 240] on img "0" at bounding box center [331, 249] width 142 height 133
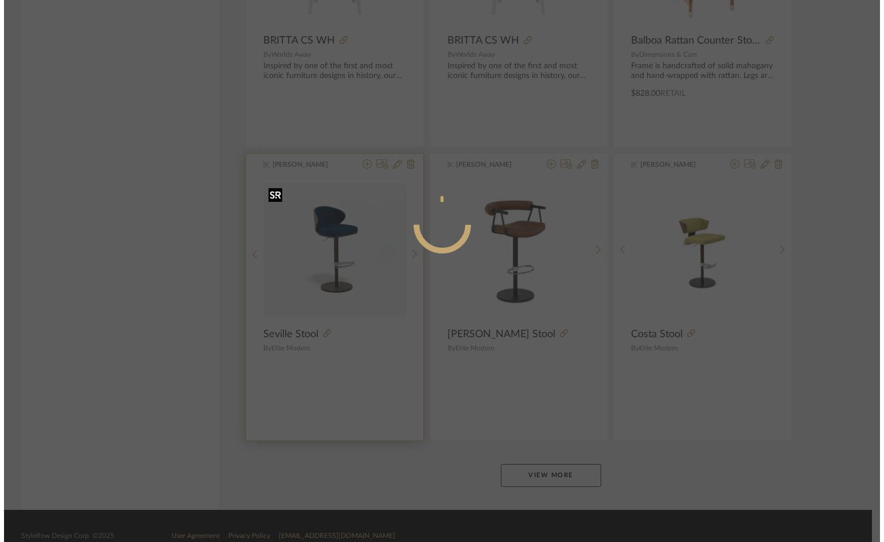
scroll to position [0, 0]
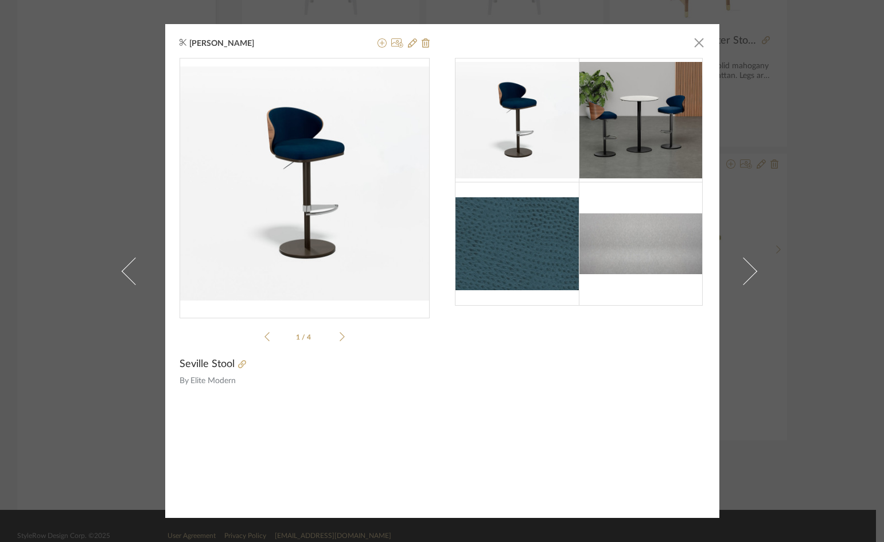
click at [511, 126] on img at bounding box center [517, 120] width 124 height 116
click at [333, 333] on li "1 / 4" at bounding box center [305, 337] width 70 height 14
click at [340, 336] on icon at bounding box center [342, 337] width 5 height 10
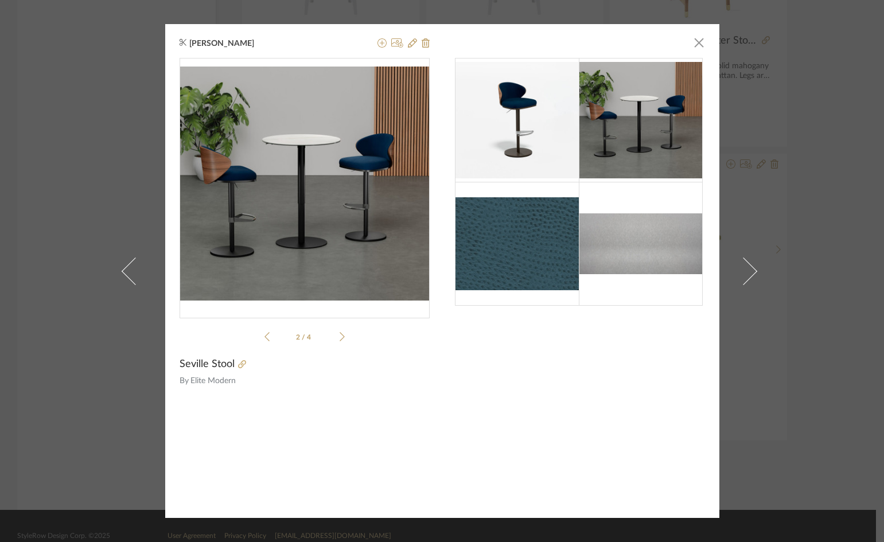
click at [340, 336] on icon at bounding box center [342, 337] width 5 height 10
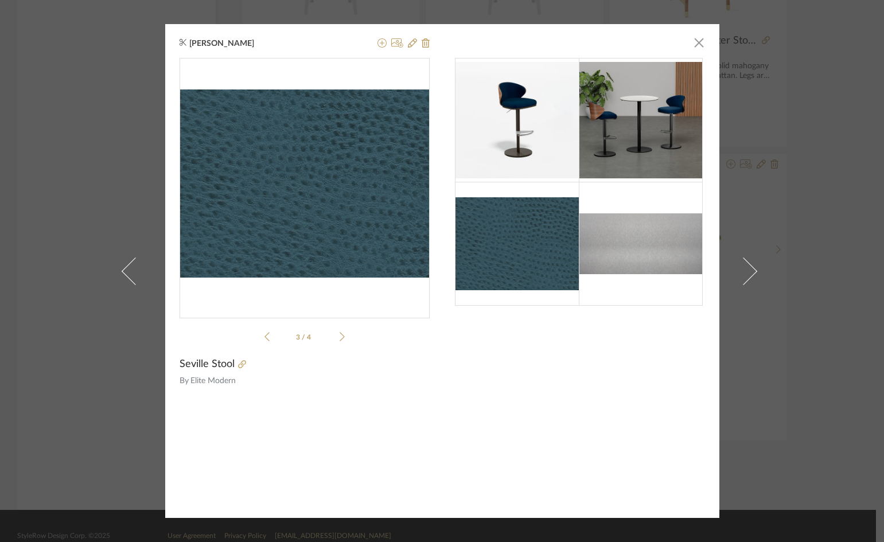
click at [340, 336] on icon at bounding box center [342, 337] width 5 height 10
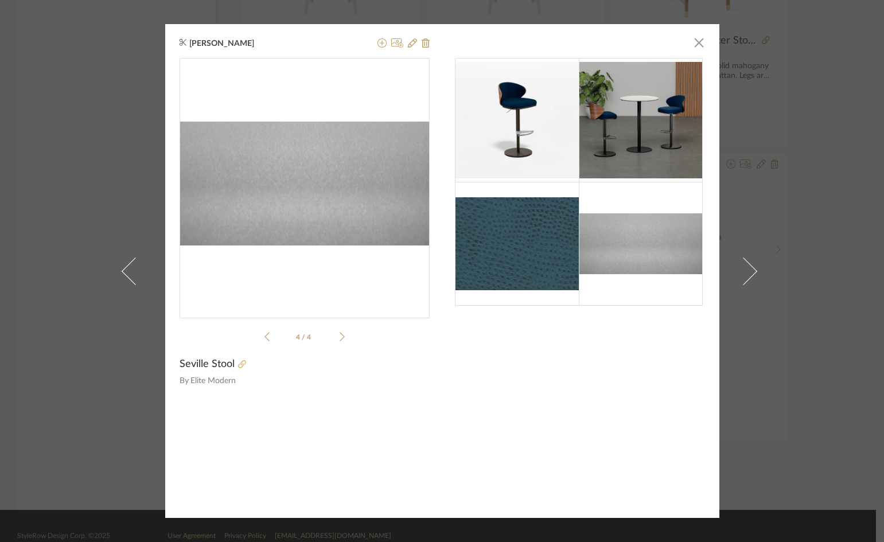
click at [240, 362] on icon at bounding box center [242, 364] width 8 height 8
